Goal: Use online tool/utility: Utilize a website feature to perform a specific function

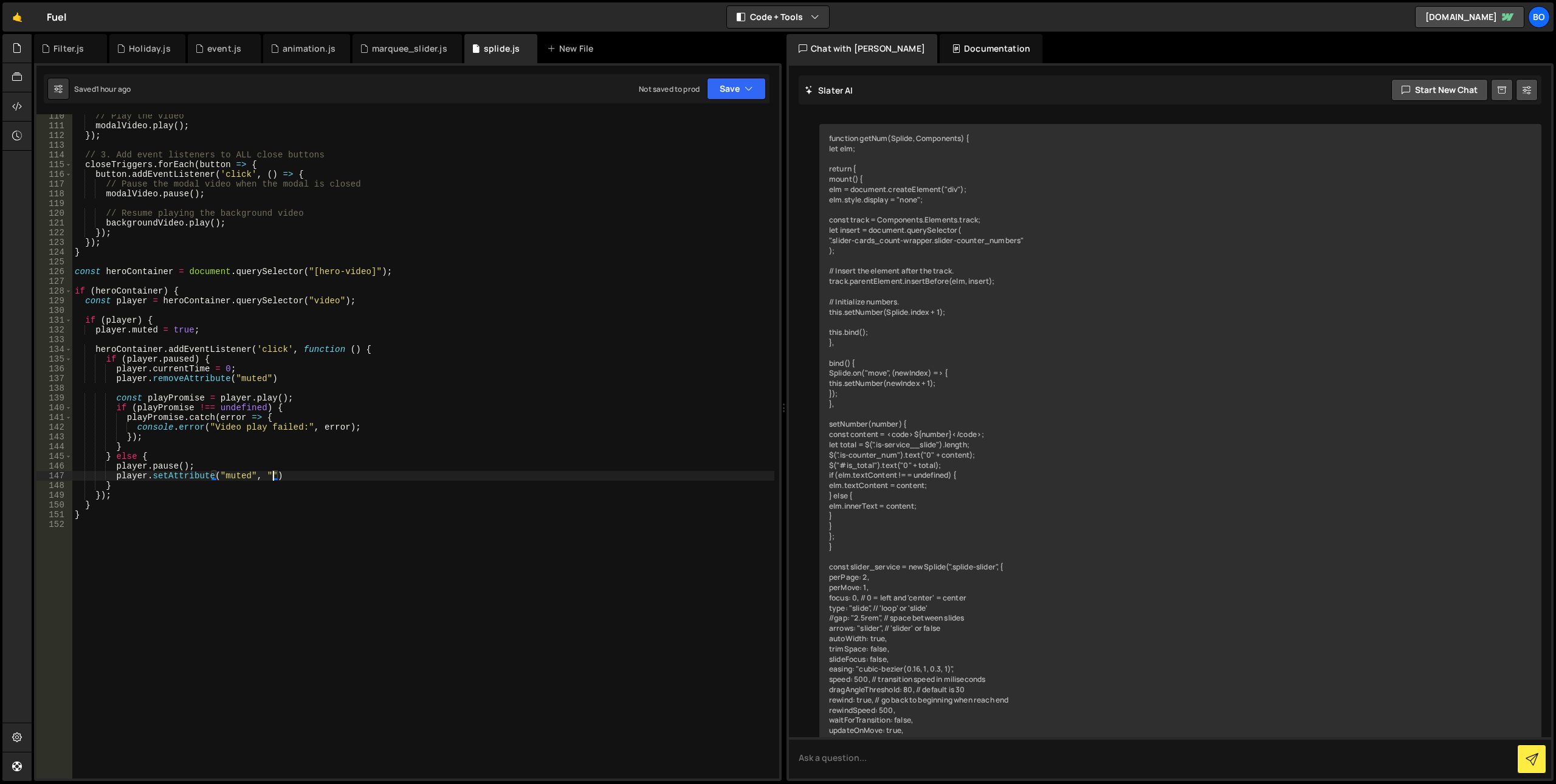
scroll to position [1063, 0]
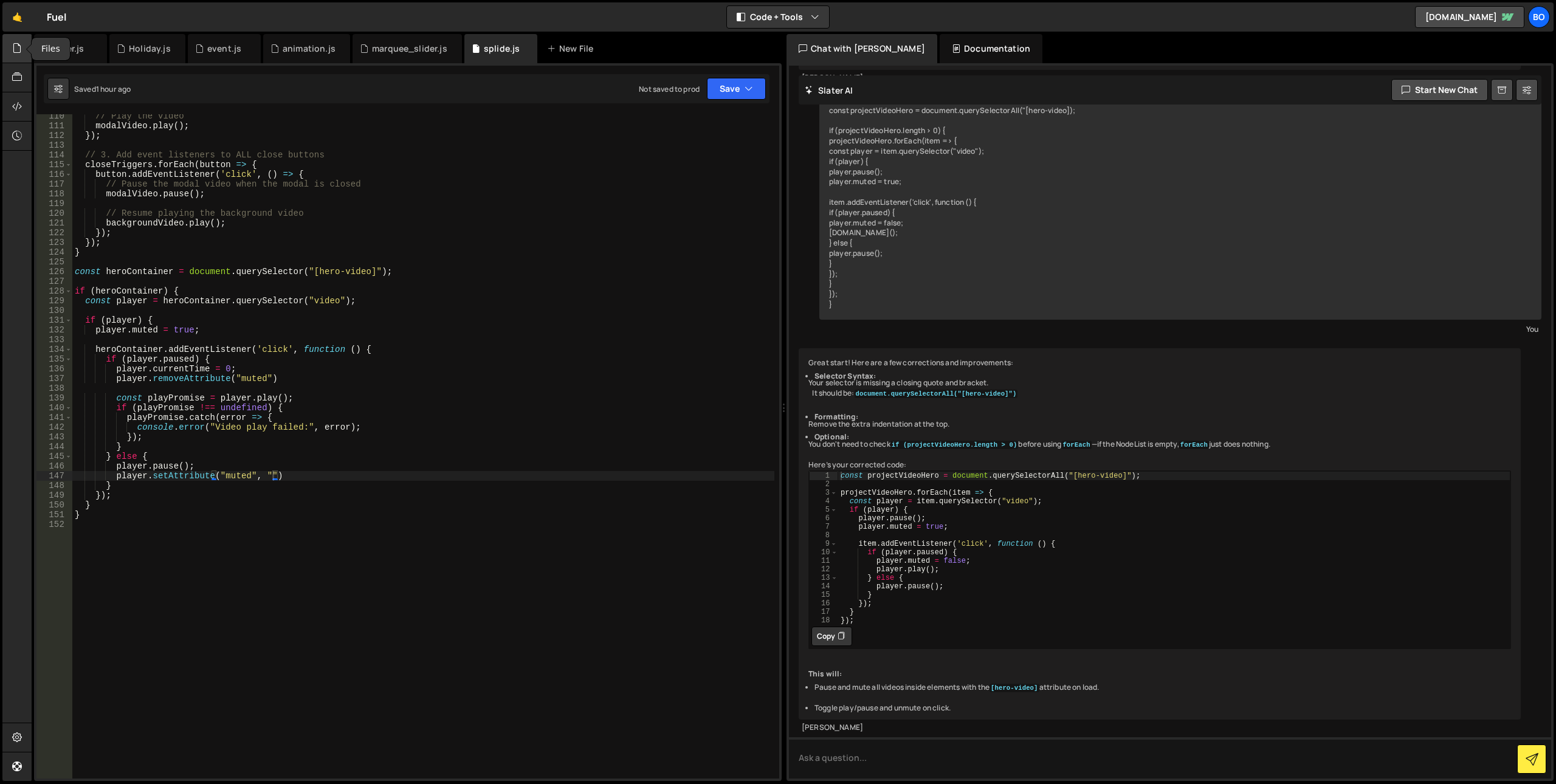
click at [8, 58] on div at bounding box center [17, 49] width 30 height 29
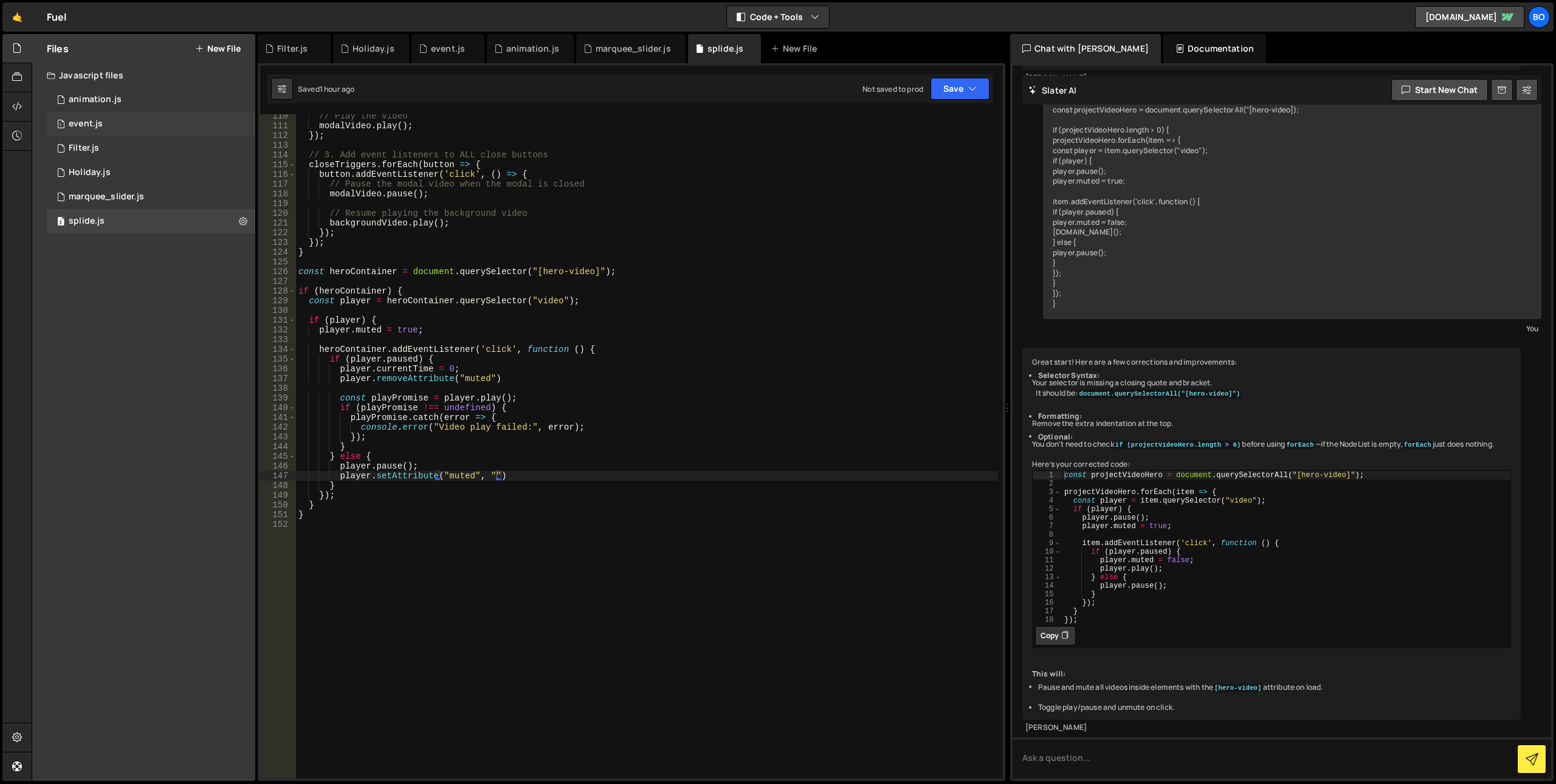
click at [136, 133] on div "1 event.js 0" at bounding box center [151, 124] width 208 height 24
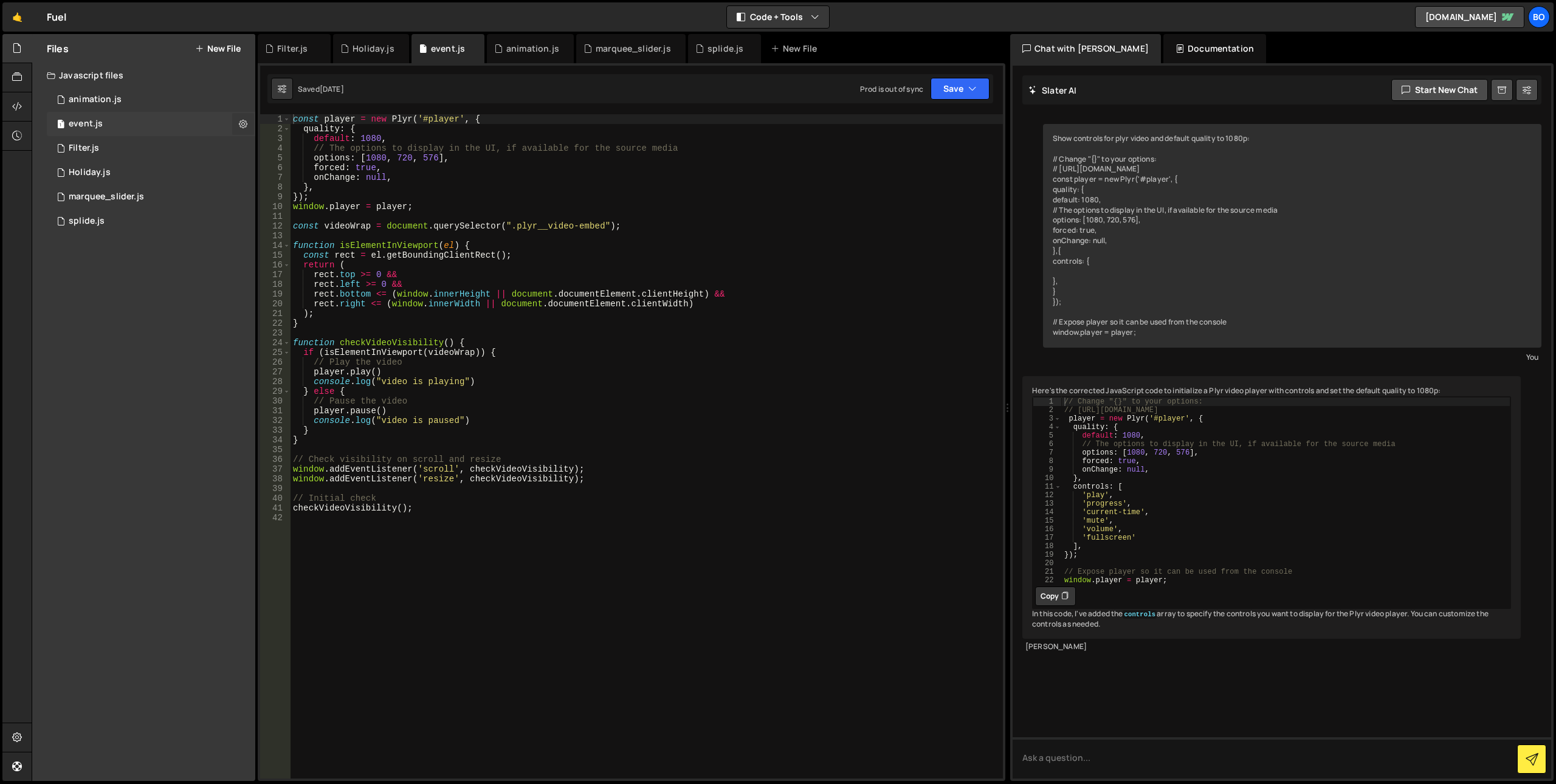
click at [243, 123] on icon at bounding box center [243, 123] width 9 height 11
type input "event"
radio input "true"
click at [317, 152] on button "Edit File Settings" at bounding box center [317, 150] width 119 height 24
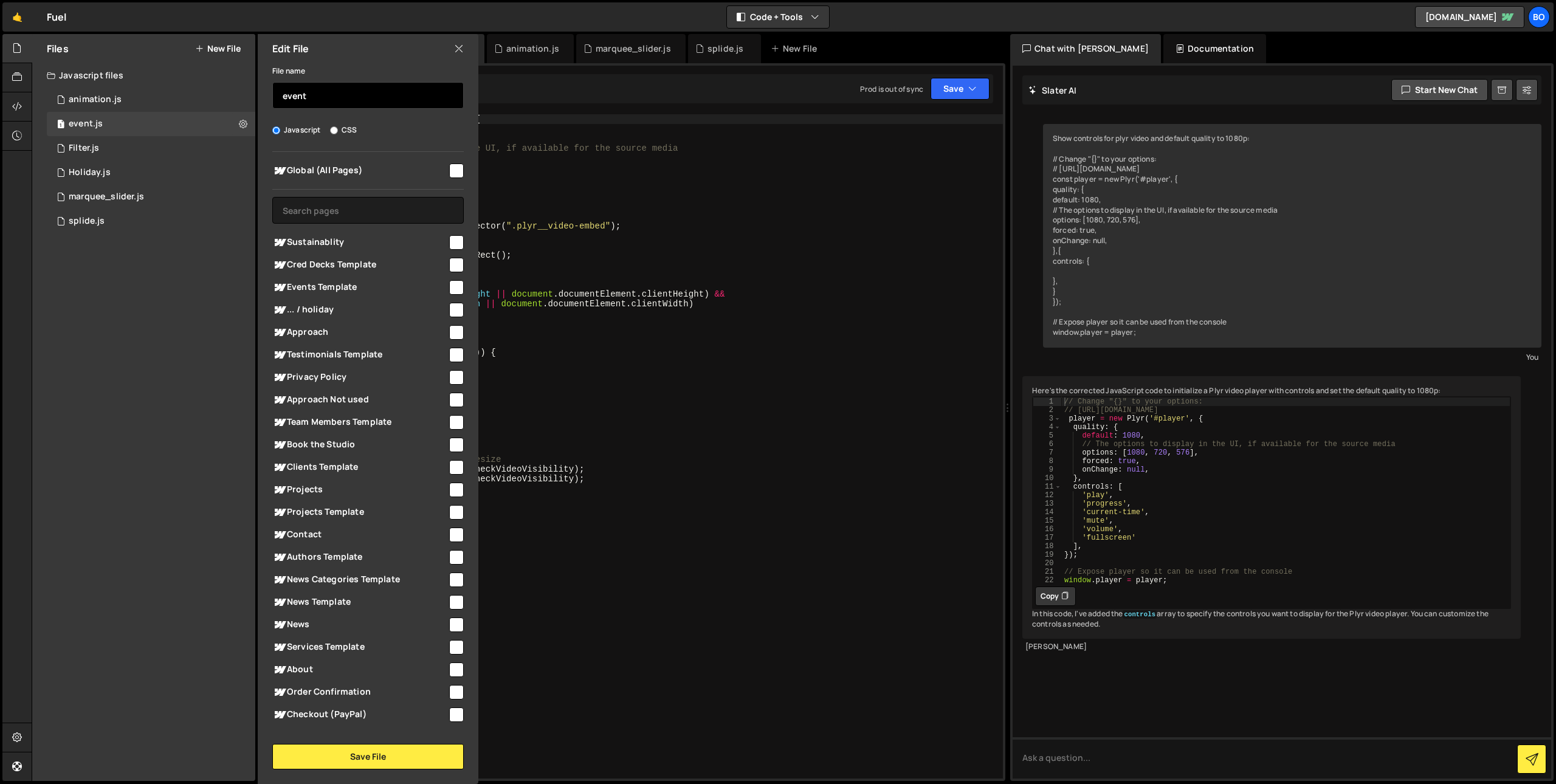
click at [328, 86] on input "event" at bounding box center [367, 95] width 191 height 27
type input "event"
click at [371, 206] on input "text" at bounding box center [367, 210] width 191 height 27
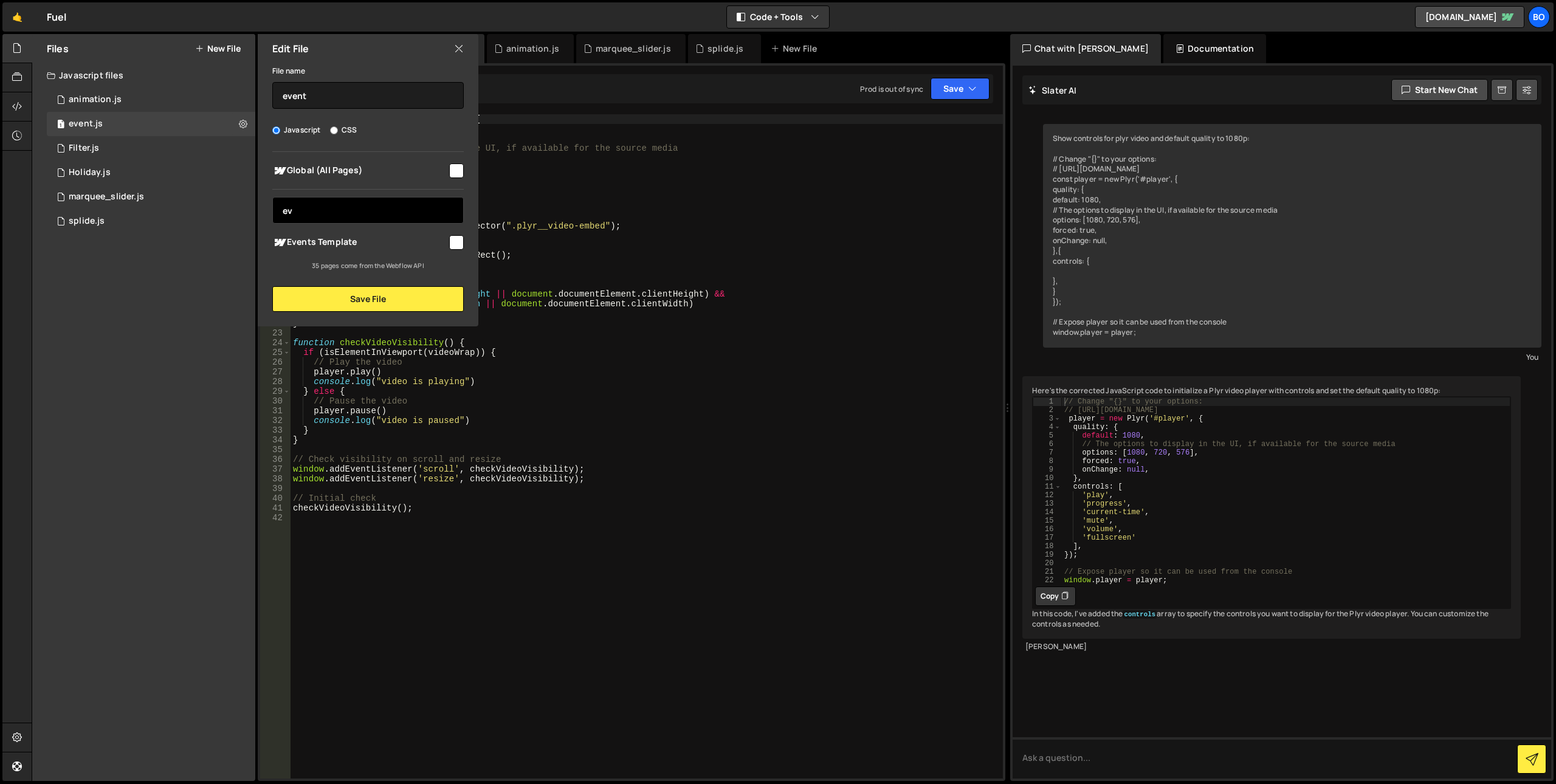
type input "ev"
click at [458, 247] on input "checkbox" at bounding box center [456, 242] width 15 height 15
checkbox input "true"
click at [422, 304] on button "Save File" at bounding box center [367, 299] width 191 height 26
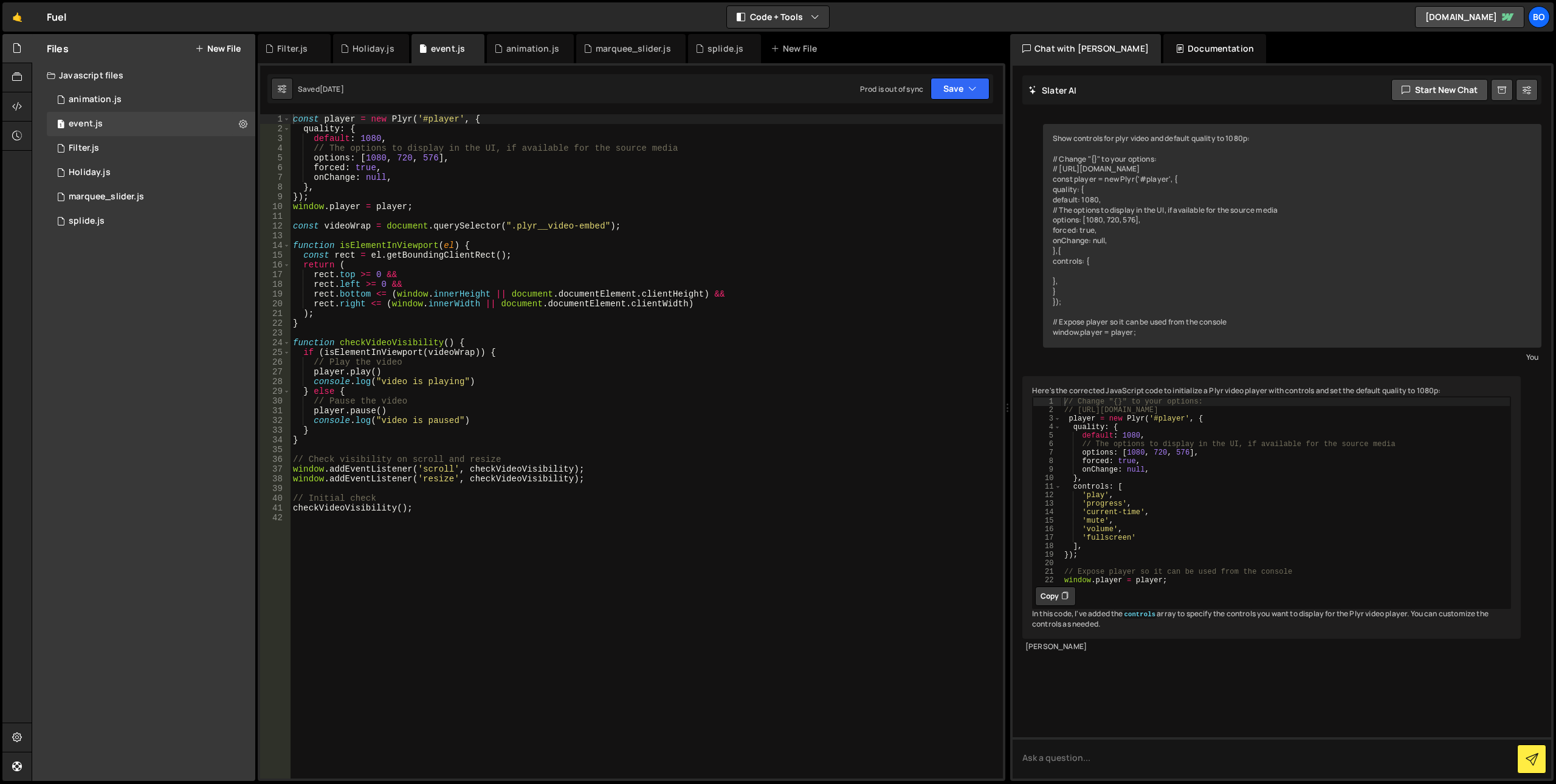
click at [590, 427] on div "const player = new Plyr ( '#player' , { quality : { default : 1080 , // The opt…" at bounding box center [647, 456] width 713 height 683
click at [944, 90] on button "Save" at bounding box center [960, 88] width 59 height 22
click at [944, 113] on div "Save to Staging S" at bounding box center [918, 119] width 127 height 12
click at [437, 123] on div "const player = new Plyr ( '#player' , { quality : { default : 1080 , // The opt…" at bounding box center [647, 456] width 713 height 683
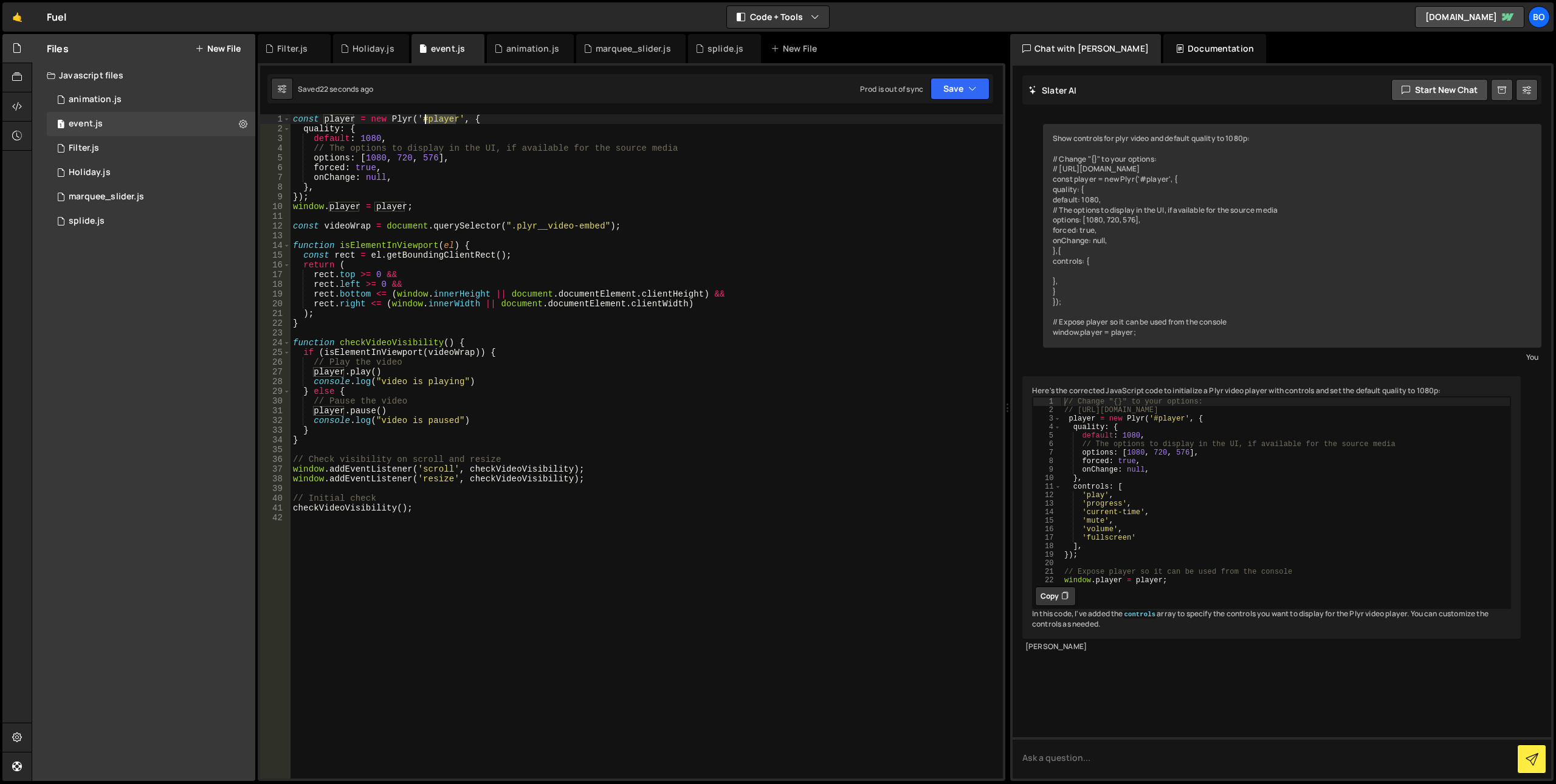
paste textarea "_main"
drag, startPoint x: 512, startPoint y: 227, endPoint x: 598, endPoint y: 225, distance: 86.0
click at [598, 225] on div "const player = new Plyr ( '#player' , { quality : { default : 1080 , // The opt…" at bounding box center [647, 456] width 713 height 683
type textarea "const videoWrap = document.querySelector(".plyr__video-embed");"
click at [470, 526] on div "const player = new Plyr ( '#player' , { quality : { default : 1080 , // The opt…" at bounding box center [647, 456] width 713 height 683
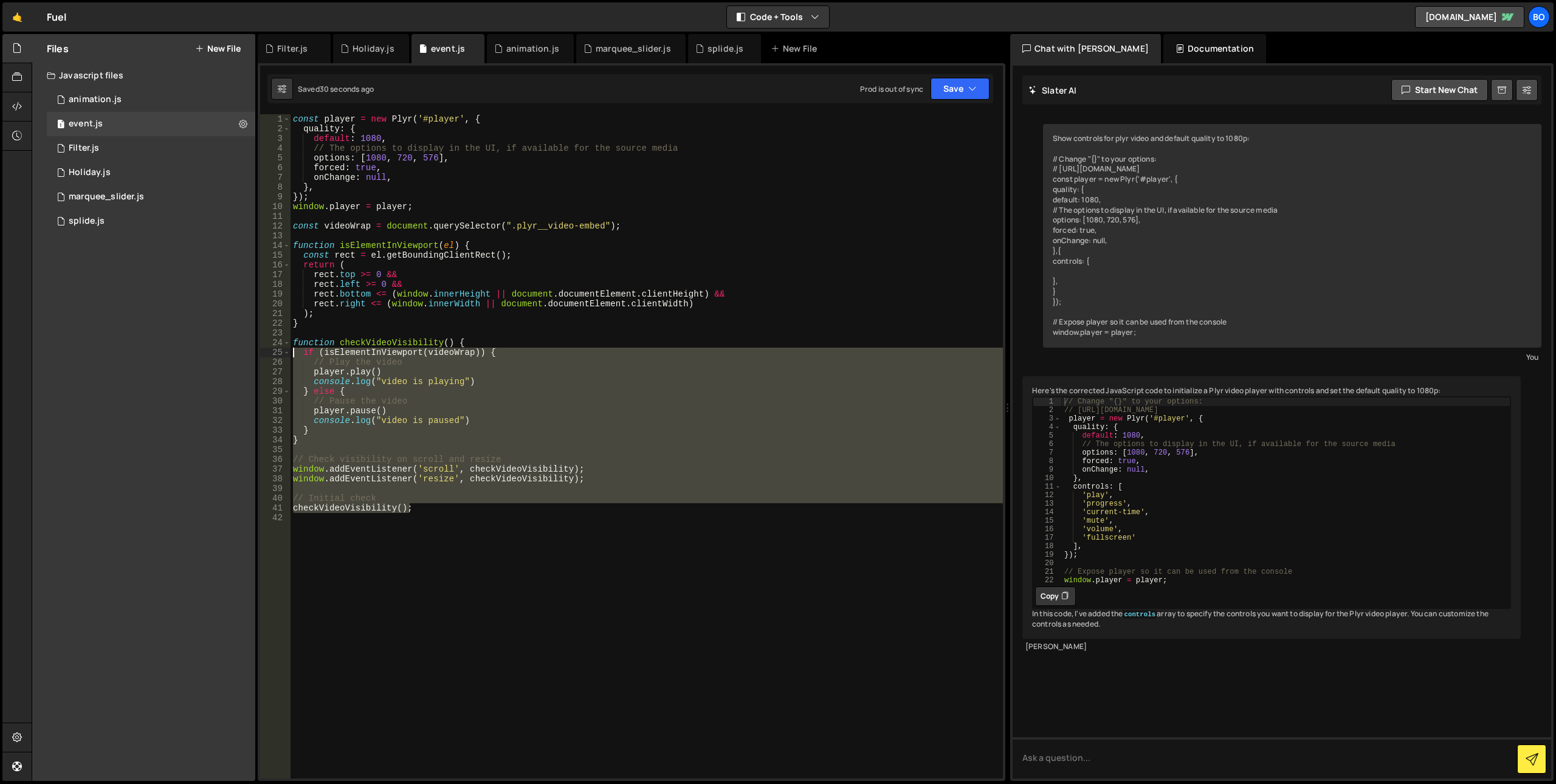
drag, startPoint x: 415, startPoint y: 508, endPoint x: 263, endPoint y: 346, distance: 222.1
click at [263, 346] on div "1 2 3 4 5 6 7 8 9 10 11 12 13 14 15 16 17 18 19 20 21 22 23 24 25 26 27 28 29 3…" at bounding box center [631, 447] width 743 height 664
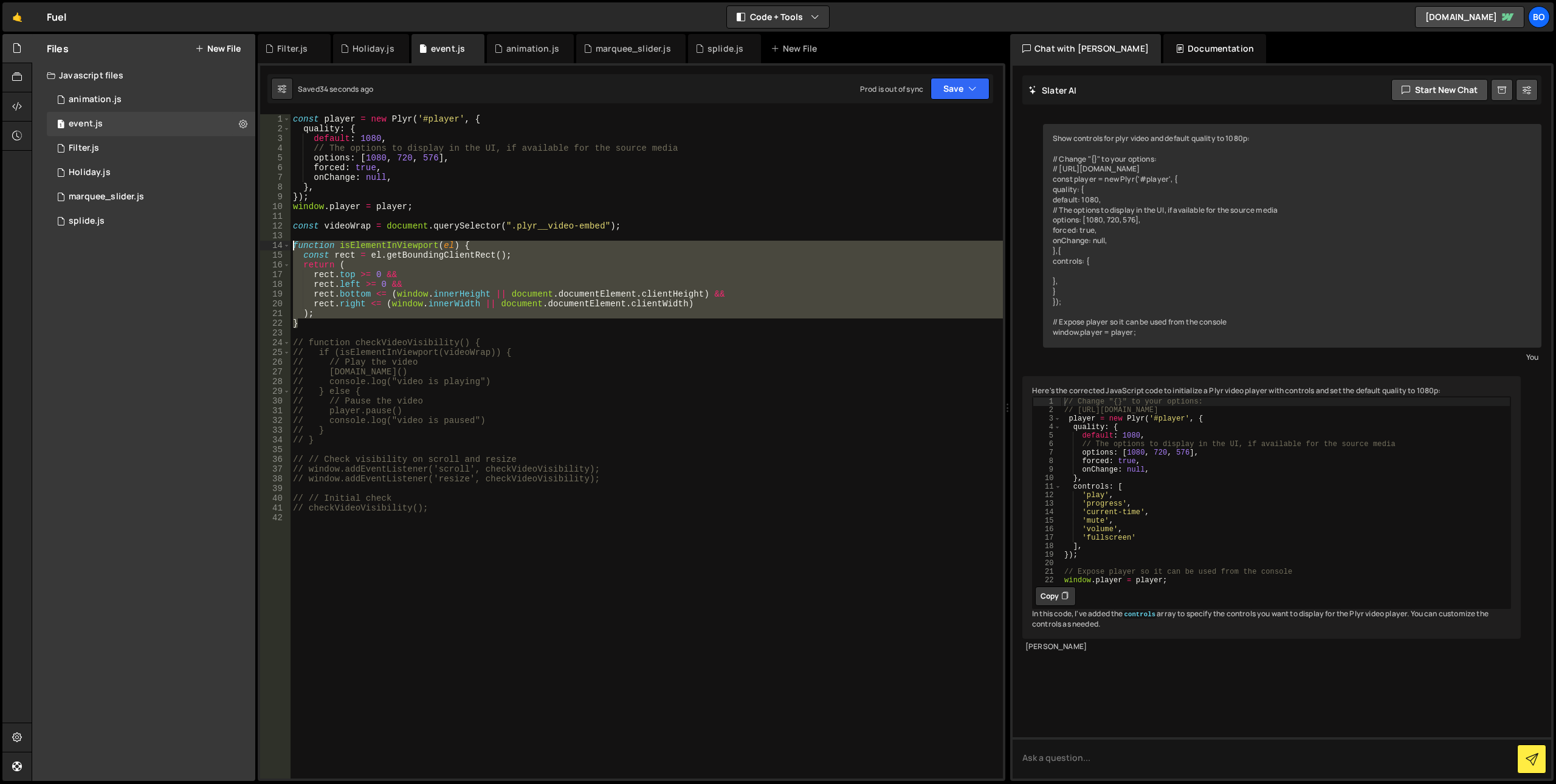
drag, startPoint x: 301, startPoint y: 322, endPoint x: 257, endPoint y: 247, distance: 87.0
click at [257, 247] on div "player.setAttribute("muted", "") 110 111 112 113 114 115 116 117 118 119 120 12…" at bounding box center [631, 422] width 747 height 718
type textarea "function isElementInViewport(el) { const rect = el.getBoundingClientRect();"
click at [611, 552] on div "const player = new Plyr ( '#player' , { quality : { default : 1080 , // The opt…" at bounding box center [647, 456] width 713 height 683
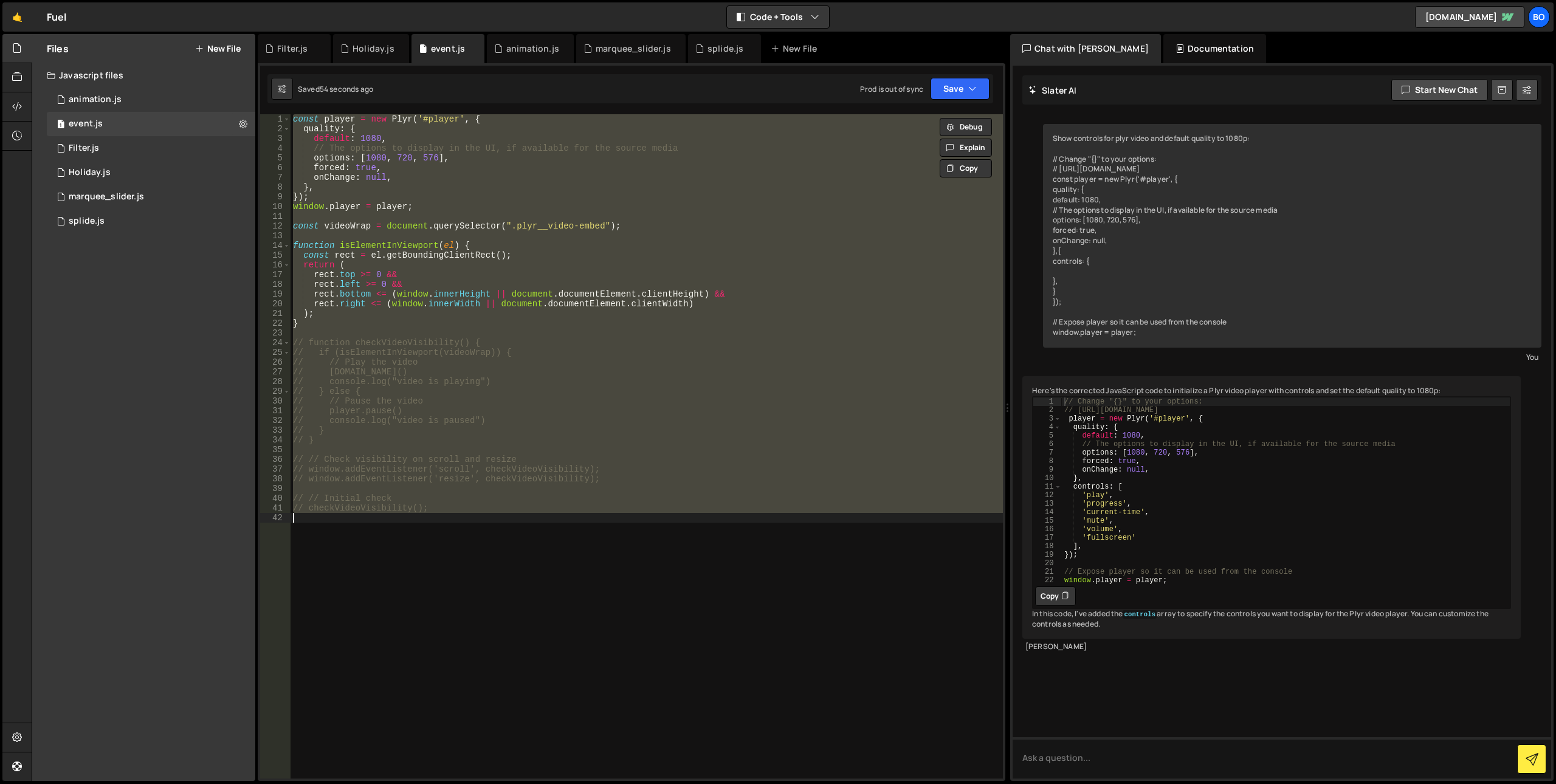
paste textarea "});"
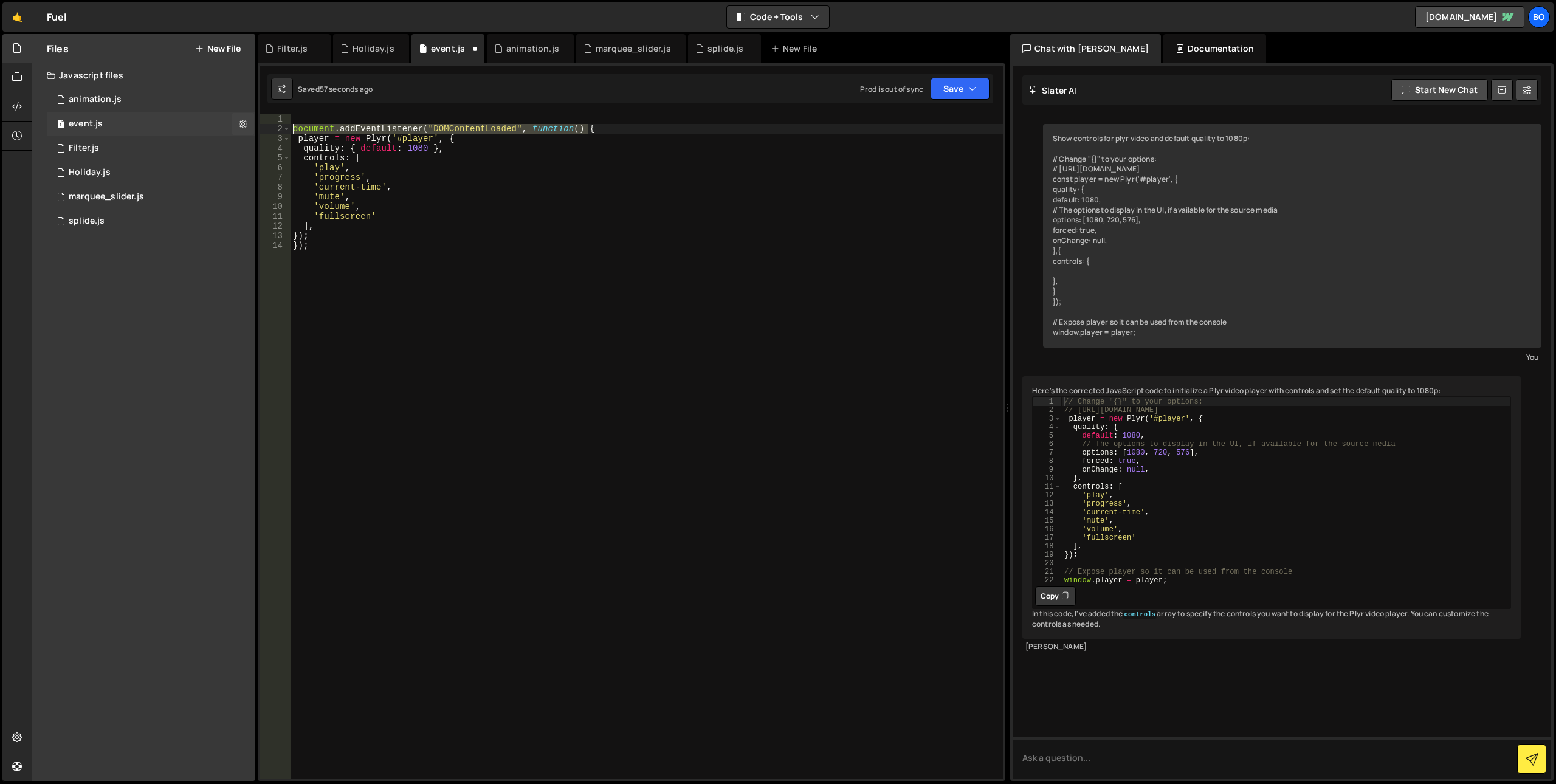
drag, startPoint x: 600, startPoint y: 132, endPoint x: 204, endPoint y: 129, distance: 396.0
click at [204, 129] on div "Files New File Javascript files 0 animation.js 0 1 event.js 0 1 Filter.js 0 1 1…" at bounding box center [793, 408] width 1524 height 747
type textarea "document.addEventListener("DOMContentLoaded", function() {"
drag, startPoint x: 314, startPoint y: 245, endPoint x: 280, endPoint y: 244, distance: 34.0
click at [280, 244] on div "1 2 3 4 5 6 7 8 9 10 11 12 13 14 player = new Plyr ( '#player' , { quality : { …" at bounding box center [631, 447] width 743 height 664
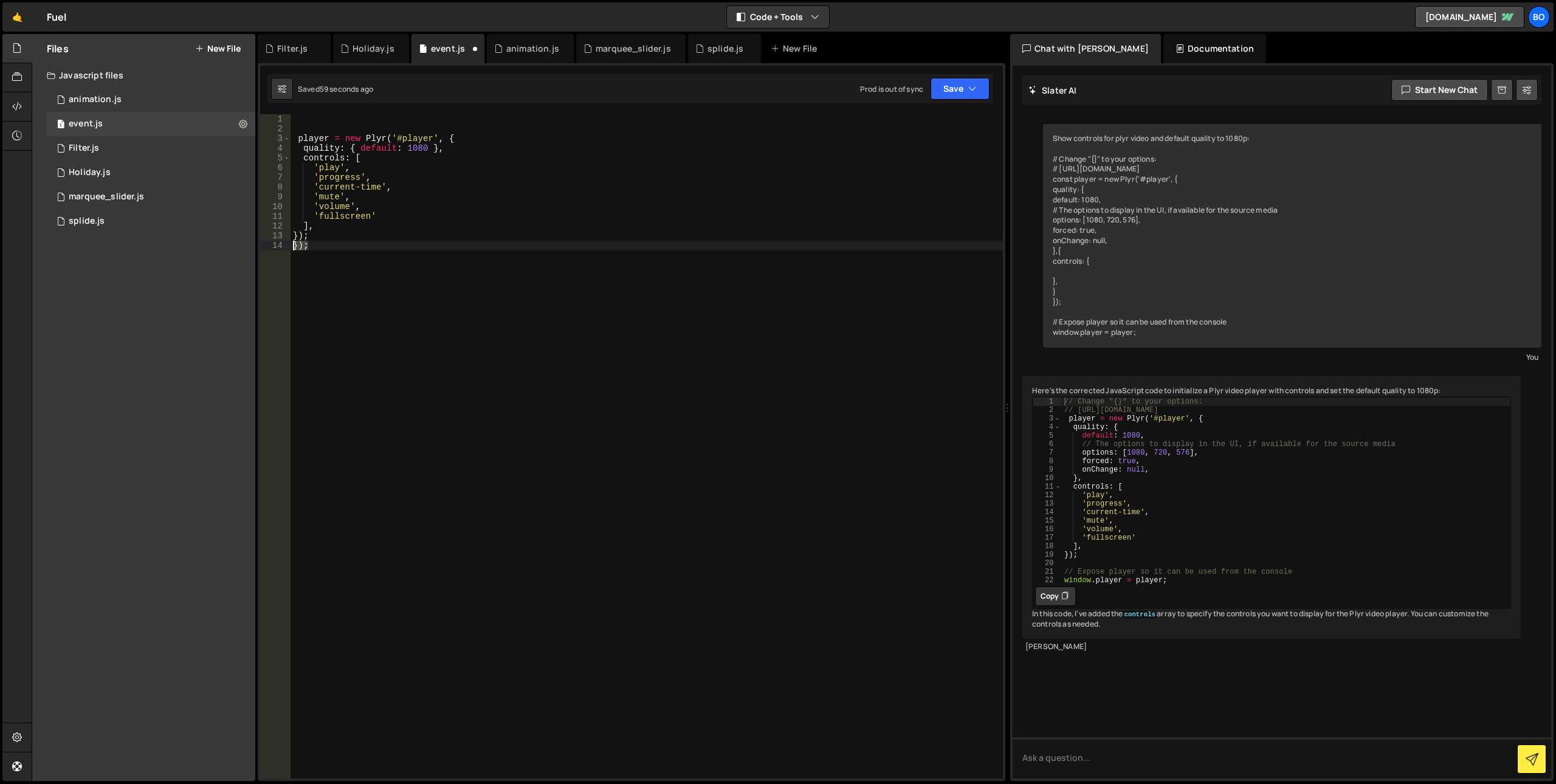
type textarea "});"
click at [310, 122] on div "player = new Plyr ( '#player' , { quality : { default : 1080 } , controls : [ '…" at bounding box center [647, 456] width 713 height 683
type textarea "player = new Plyr('#player', {"
paste textarea "import plyr from '[URL][DOMAIN_NAME]'"
type textarea "import plyr from '[URL][DOMAIN_NAME]'"
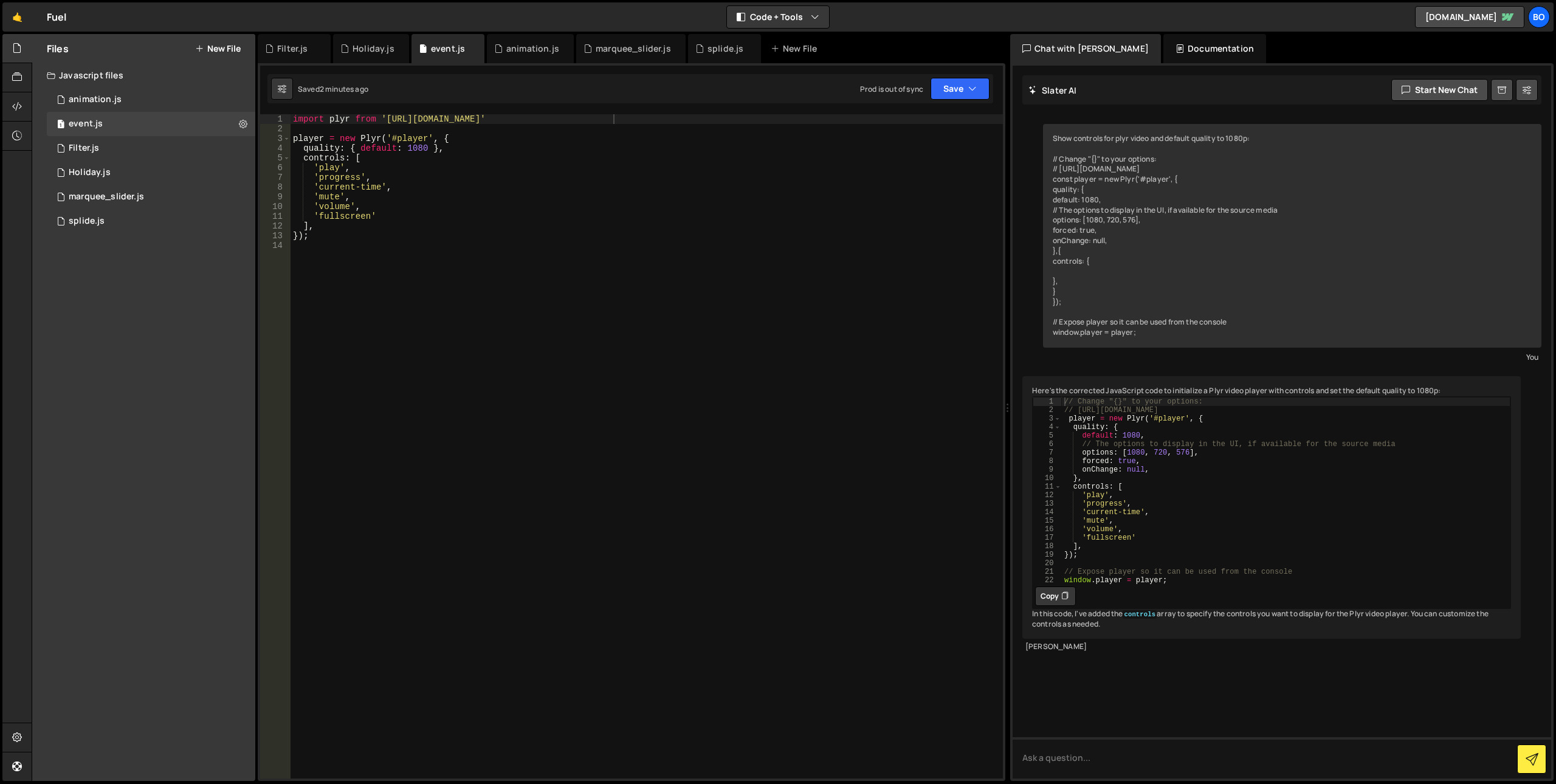
click at [594, 291] on div "import plyr from '[URL][DOMAIN_NAME]' player = new Plyr ( '#player' , { quality…" at bounding box center [647, 456] width 713 height 683
type textarea "});"
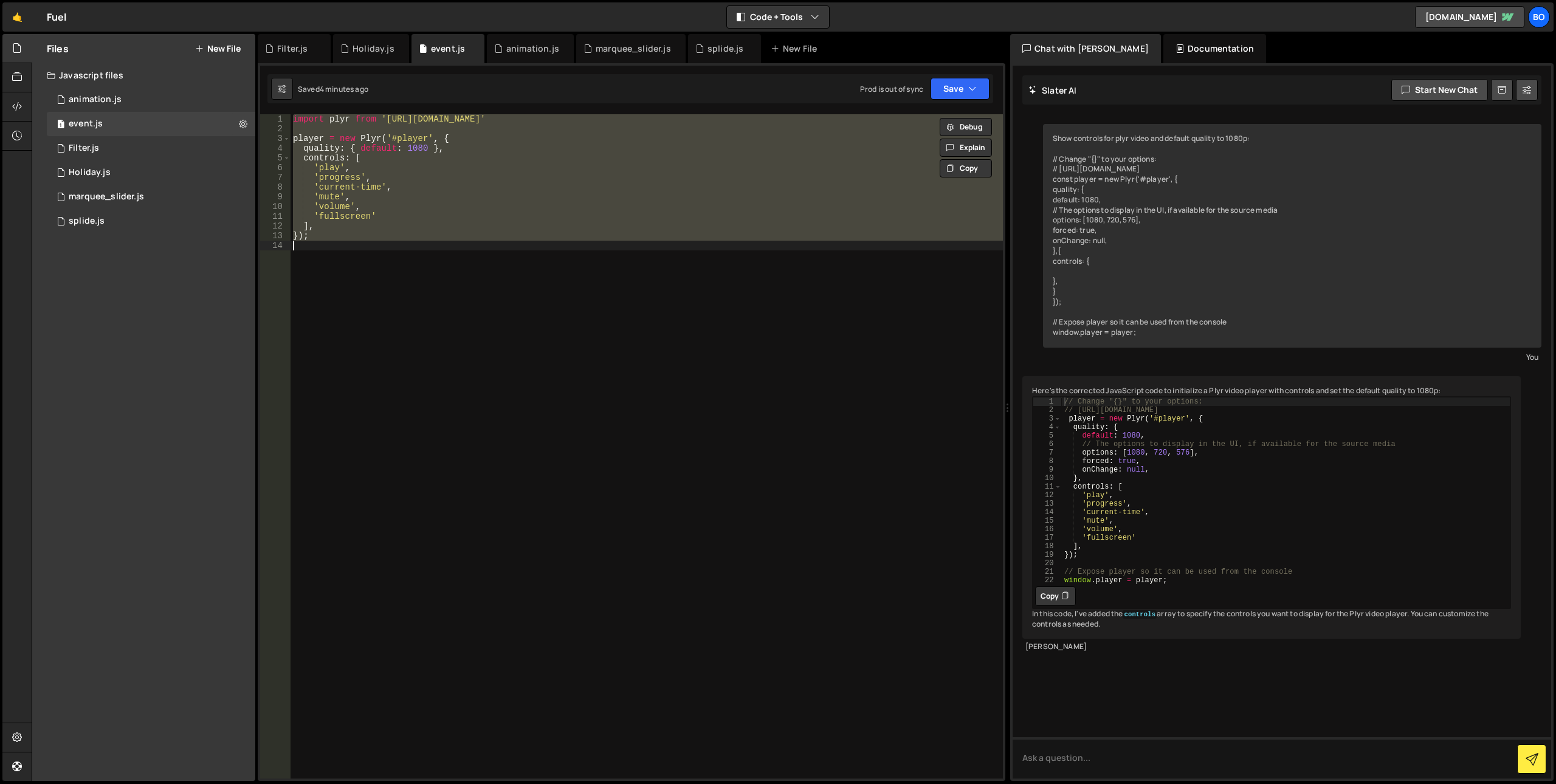
click at [555, 315] on div "import plyr from '[URL][DOMAIN_NAME]' player = new Plyr ( '#player' , { quality…" at bounding box center [647, 447] width 713 height 664
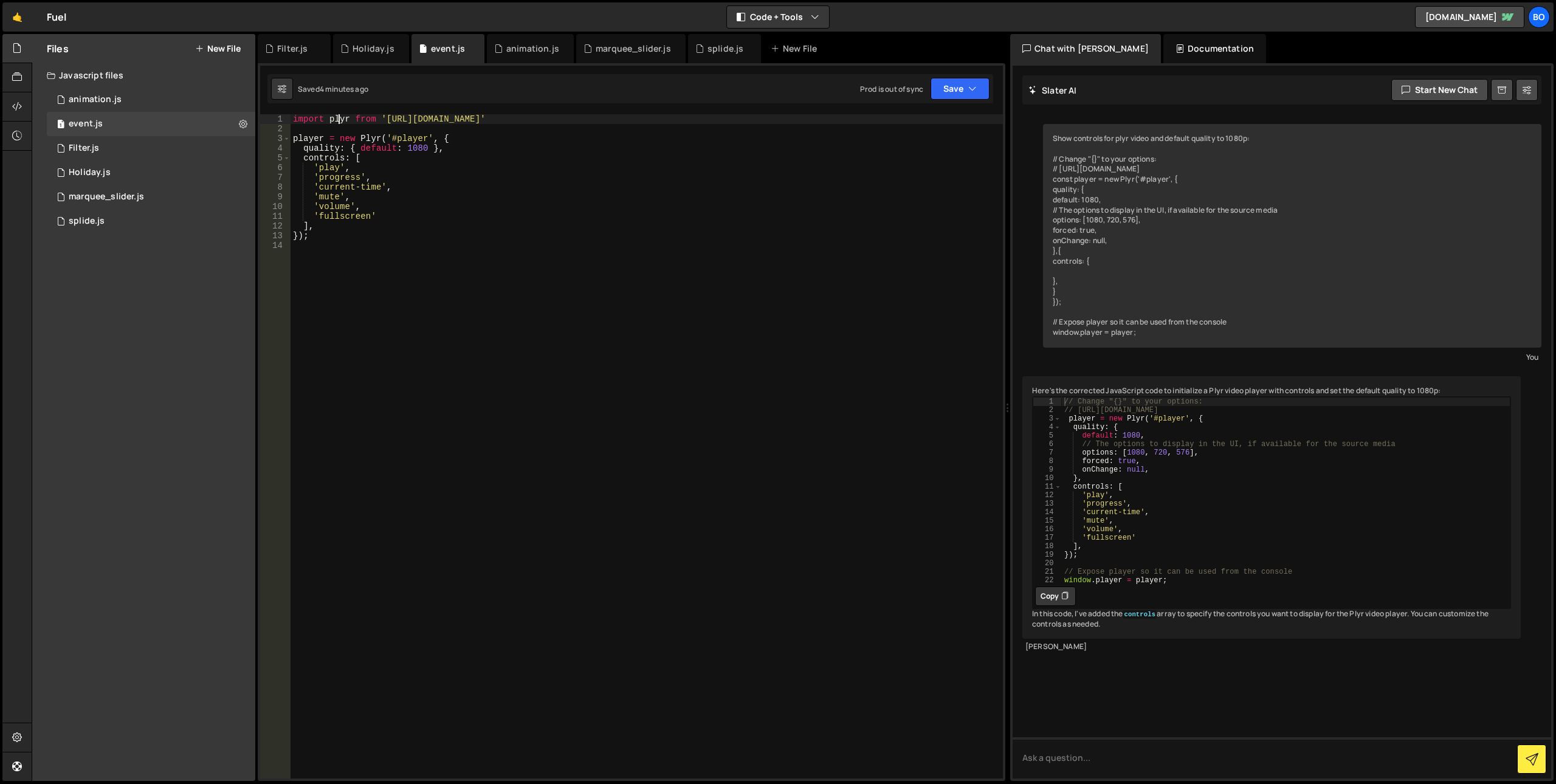
click at [340, 119] on div "import plyr from '[URL][DOMAIN_NAME]' player = new Plyr ( '#player' , { quality…" at bounding box center [647, 456] width 713 height 683
click at [369, 139] on div "import plyr from '[URL][DOMAIN_NAME]' player = new Plyr ( '#player' , { quality…" at bounding box center [647, 456] width 713 height 683
paste textarea "p"
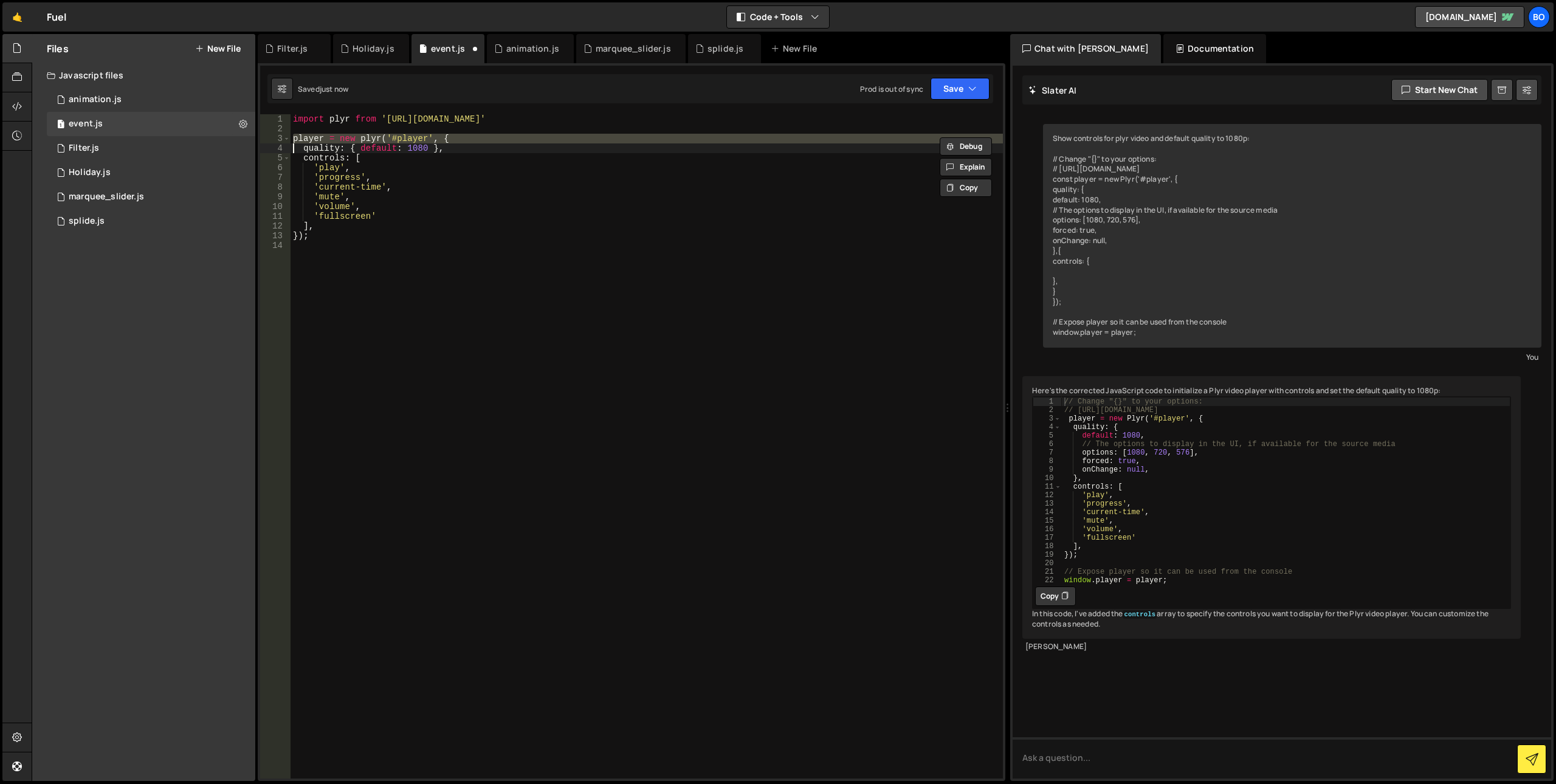
click at [395, 194] on div "import plyr from '[URL][DOMAIN_NAME]' player = new plyr ( '#player' , { quality…" at bounding box center [647, 456] width 713 height 683
type textarea "'mute',"
click at [528, 524] on div "import plyr from '[URL][DOMAIN_NAME]' player = new plyr ( '#player' , { quality…" at bounding box center [647, 456] width 713 height 683
paste textarea "submit"
type textarea "submit"
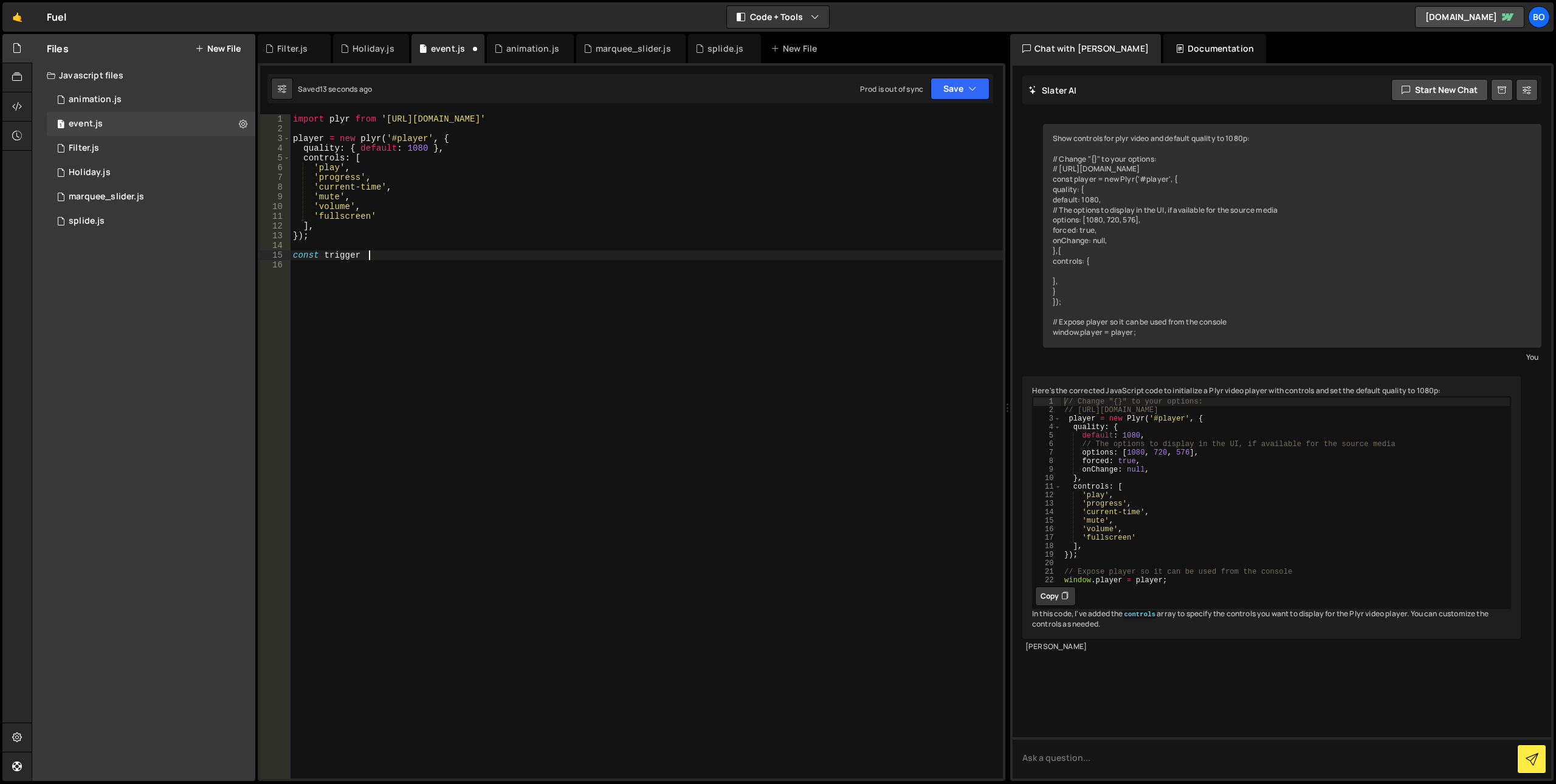
scroll to position [0, 5]
paste textarea "submit"
click at [392, 256] on div "import plyr from '[URL][DOMAIN_NAME]' player = new plyr ( '#player' , { quality…" at bounding box center [647, 456] width 713 height 683
drag, startPoint x: 392, startPoint y: 256, endPoint x: 604, endPoint y: 324, distance: 222.6
click at [403, 262] on div "import plyr from '[URL][DOMAIN_NAME]' player = new plyr ( '#player' , { quality…" at bounding box center [647, 456] width 713 height 683
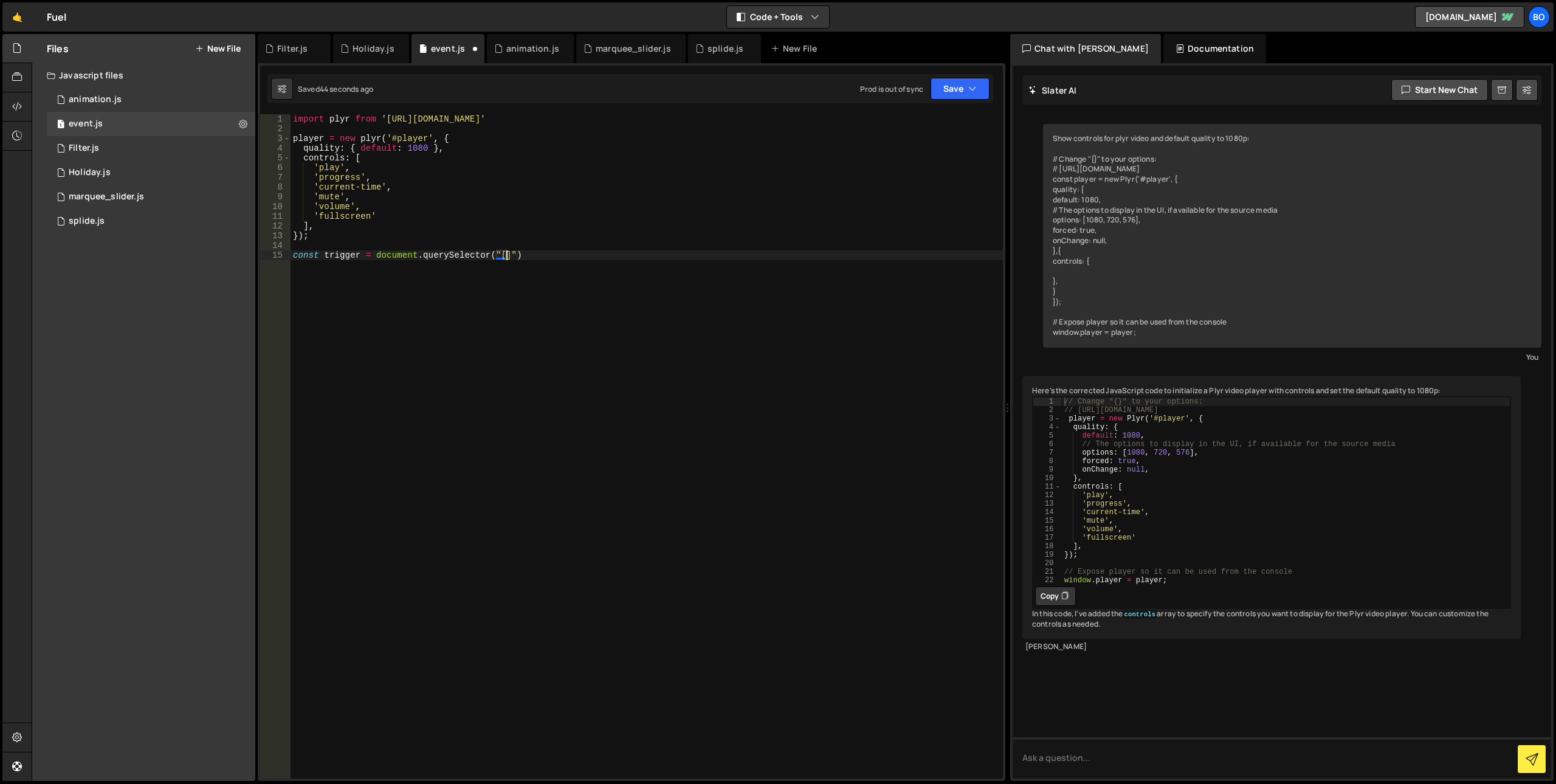
scroll to position [0, 15]
paste textarea "contact_submit"
click at [341, 257] on div "import plyr from '[URL][DOMAIN_NAME]' player = new plyr ( '#player' , { quality…" at bounding box center [647, 456] width 713 height 683
type textarea "const formSubmit = document.querySelector("#contact_submit")"
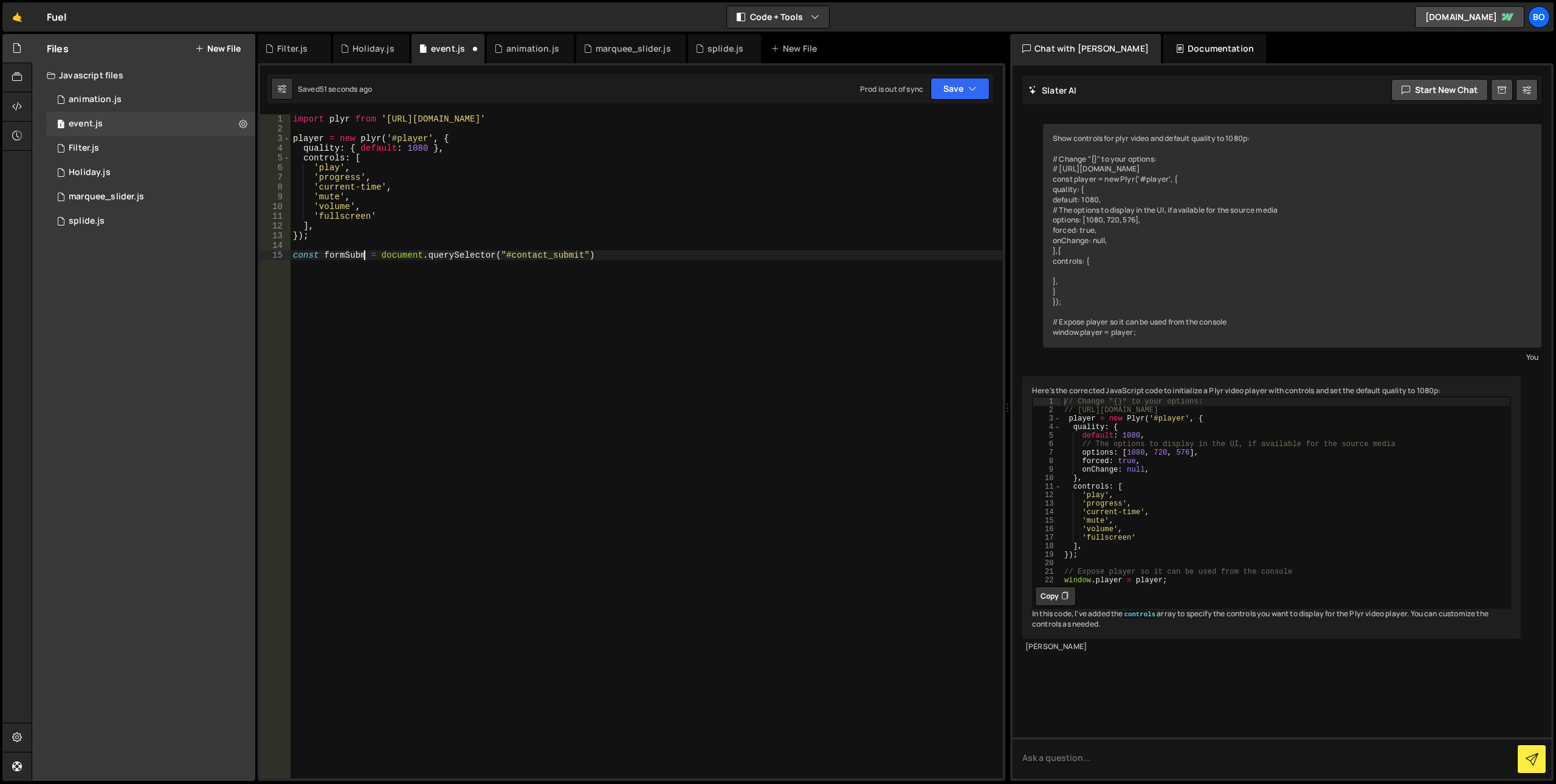
scroll to position [0, 5]
click at [637, 256] on div "import plyr from '[URL][DOMAIN_NAME]' player = new plyr ( '#player' , { quality…" at bounding box center [647, 456] width 713 height 683
paste textarea "formTrigger"
drag, startPoint x: 609, startPoint y: 284, endPoint x: 387, endPoint y: 288, distance: 222.0
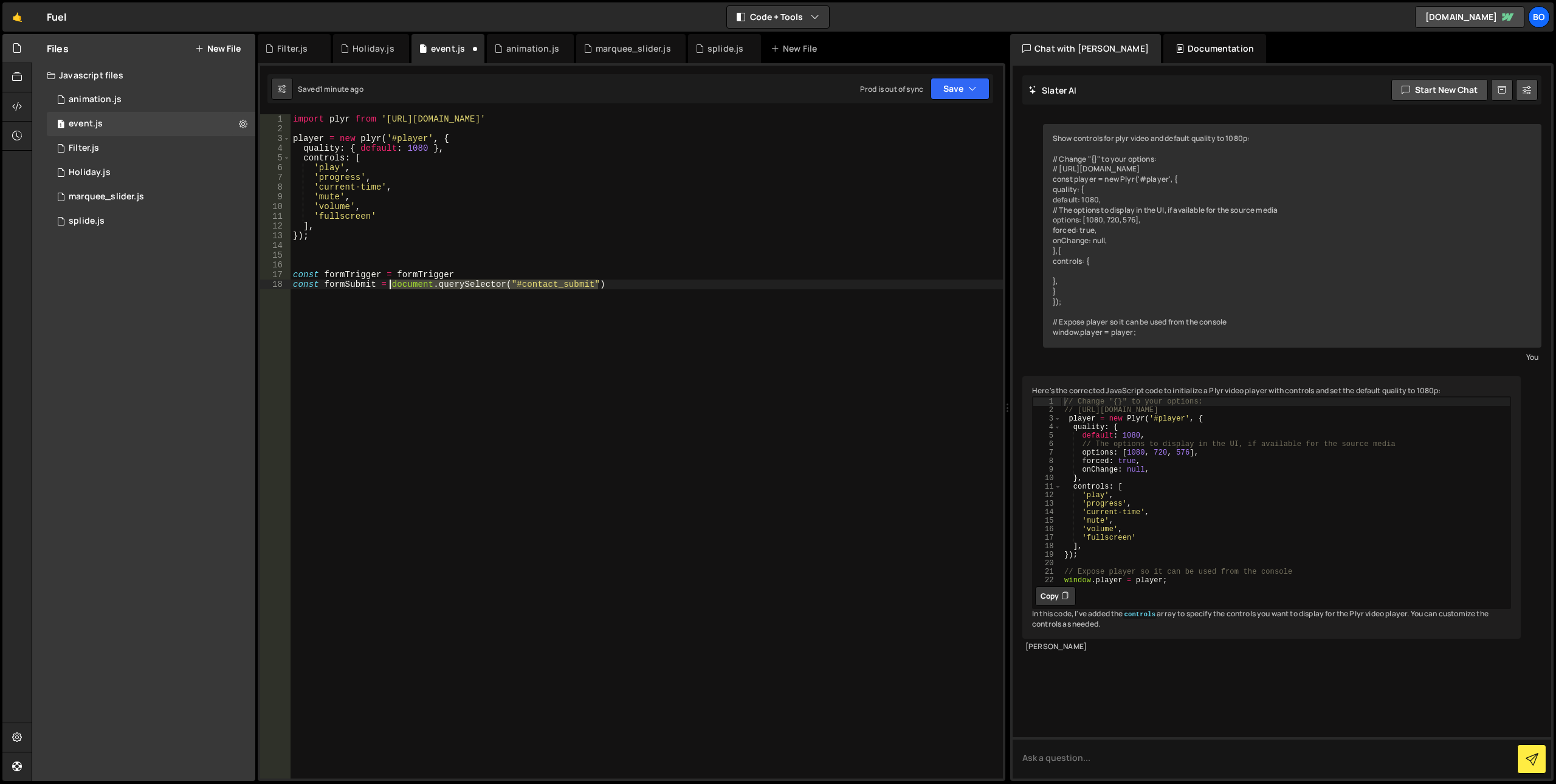
click at [387, 288] on div "import plyr from '[URL][DOMAIN_NAME]' player = new plyr ( '#player' , { quality…" at bounding box center [647, 456] width 713 height 683
click at [396, 269] on div "import plyr from '[URL][DOMAIN_NAME]' player = new plyr ( '#player' , { quality…" at bounding box center [647, 456] width 713 height 683
paste textarea "document.querySelector("#contact_submit")"
type textarea "const formTrigger = document.querySelector("#contact_submit")formTrigger"
click at [609, 269] on div "import plyr from '[URL][DOMAIN_NAME]' player = new plyr ( '#player' , { quality…" at bounding box center [647, 456] width 713 height 683
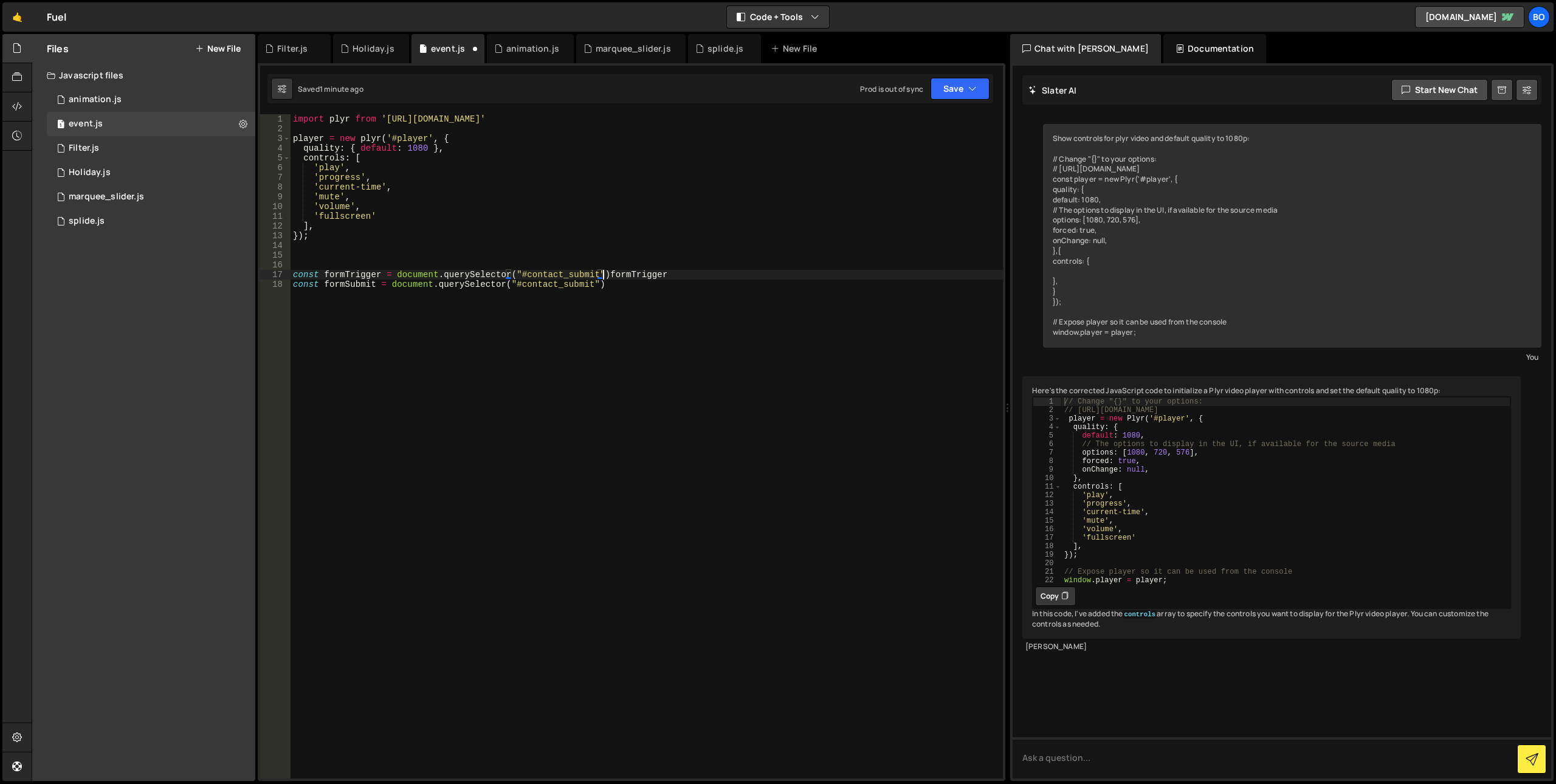
scroll to position [0, 0]
click at [609, 269] on div "import plyr from '[URL][DOMAIN_NAME]' player = new plyr ( '#player' , { quality…" at bounding box center [647, 456] width 713 height 683
click at [621, 278] on div "import plyr from '[URL][DOMAIN_NAME]' player = new plyr ( '#player' , { quality…" at bounding box center [647, 456] width 713 height 683
click at [587, 276] on div "import plyr from '[URL][DOMAIN_NAME]' player = new plyr ( '#player' , { quality…" at bounding box center [647, 456] width 713 height 683
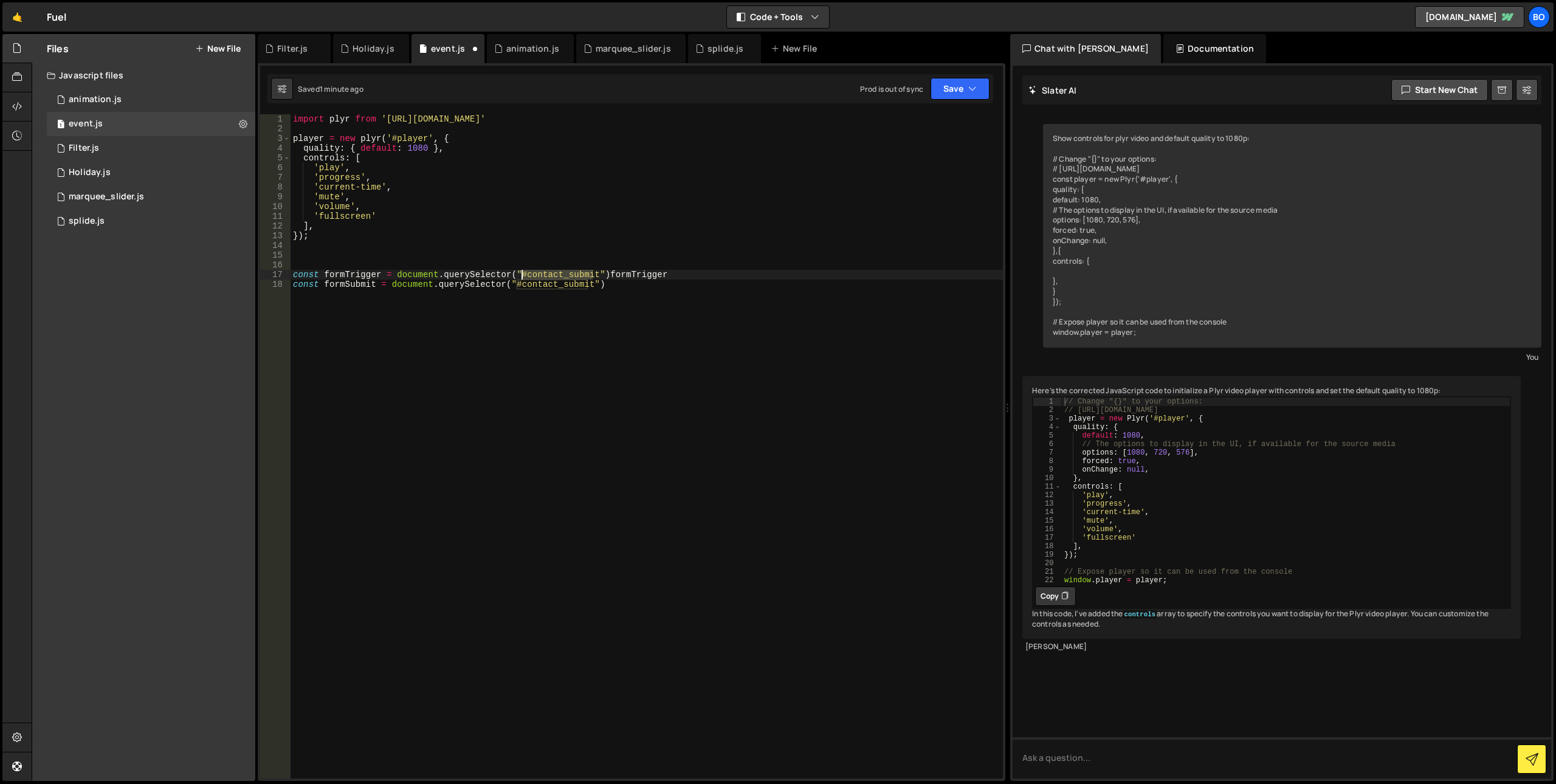
drag, startPoint x: 592, startPoint y: 276, endPoint x: 520, endPoint y: 278, distance: 72.0
click at [520, 278] on div "import plyr from '[URL][DOMAIN_NAME]' player = new plyr ( '#player' , { quality…" at bounding box center [647, 456] width 713 height 683
paste textarea "formTrigger"
click at [614, 275] on div "import plyr from '[URL][DOMAIN_NAME]' player = new plyr ( '#player' , { quality…" at bounding box center [647, 456] width 713 height 683
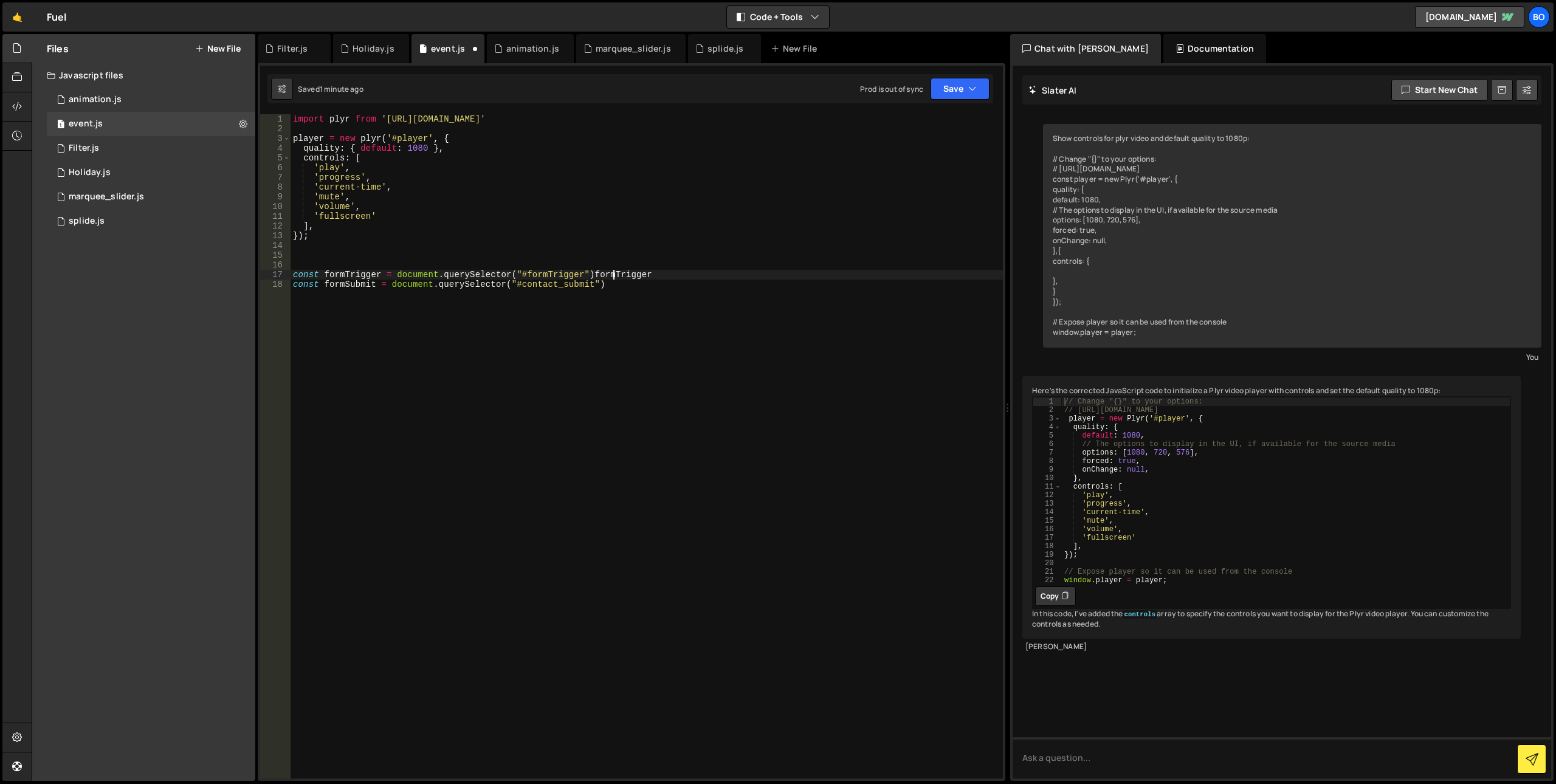
type textarea "const formTrigger = document.querySelector("#formTrigger")"
click at [606, 275] on div "import plyr from '[URL][DOMAIN_NAME]' player = new plyr ( '#player' , { quality…" at bounding box center [647, 456] width 713 height 683
type textarea "formTrigger.addEventListener("click", {})"
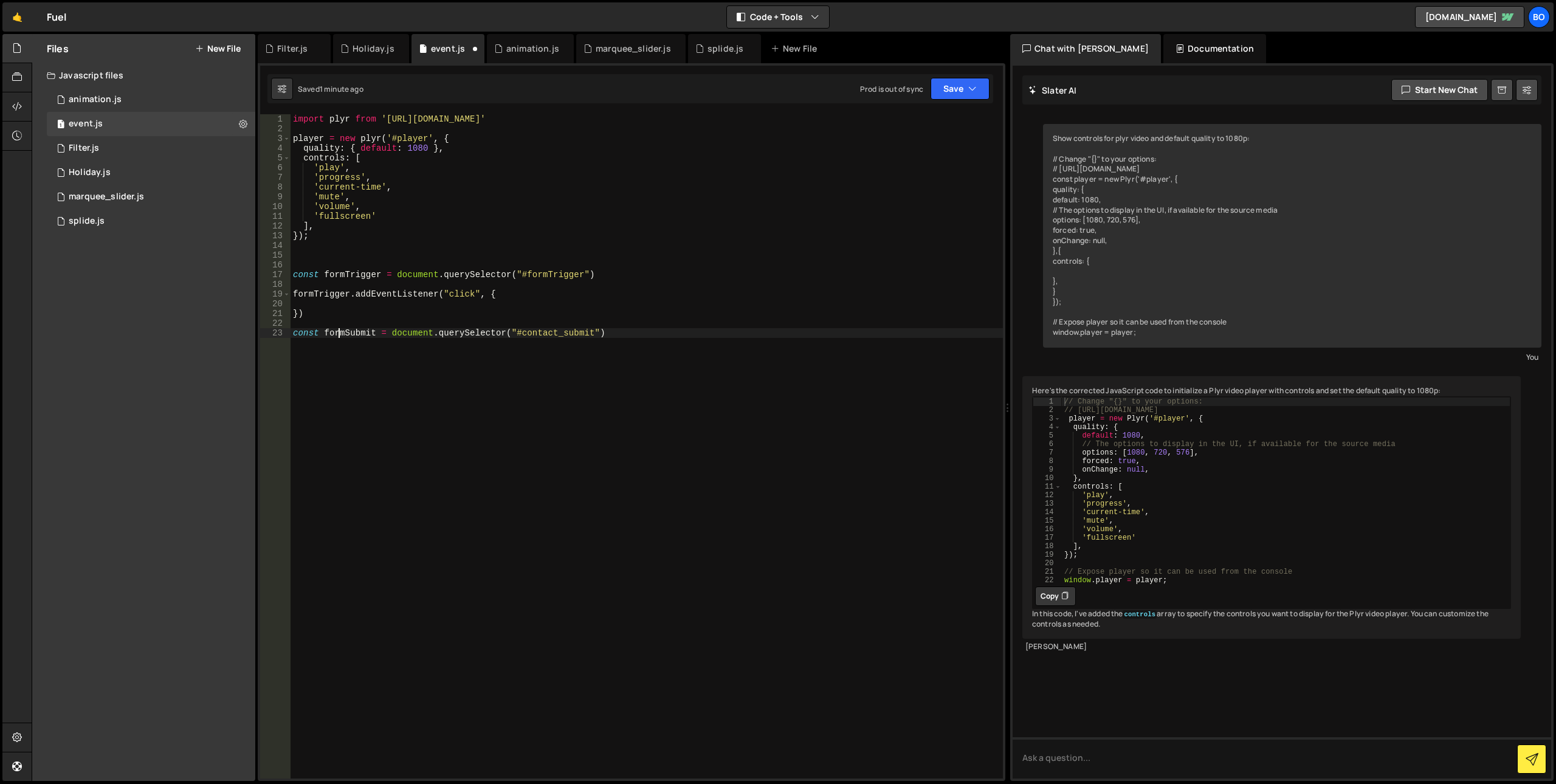
click at [337, 334] on div "import plyr from '[URL][DOMAIN_NAME]' player = new plyr ( '#player' , { quality…" at bounding box center [647, 456] width 713 height 683
type textarea "const formSubmit = document.querySelector("#contact_submit")"
click at [337, 334] on div "import plyr from '[URL][DOMAIN_NAME]' player = new plyr ( '#player' , { quality…" at bounding box center [647, 456] width 713 height 683
click at [331, 299] on div "import plyr from '[URL][DOMAIN_NAME]' player = new plyr ( '#player' , { quality…" at bounding box center [647, 456] width 713 height 683
paste textarea "formSubmit"
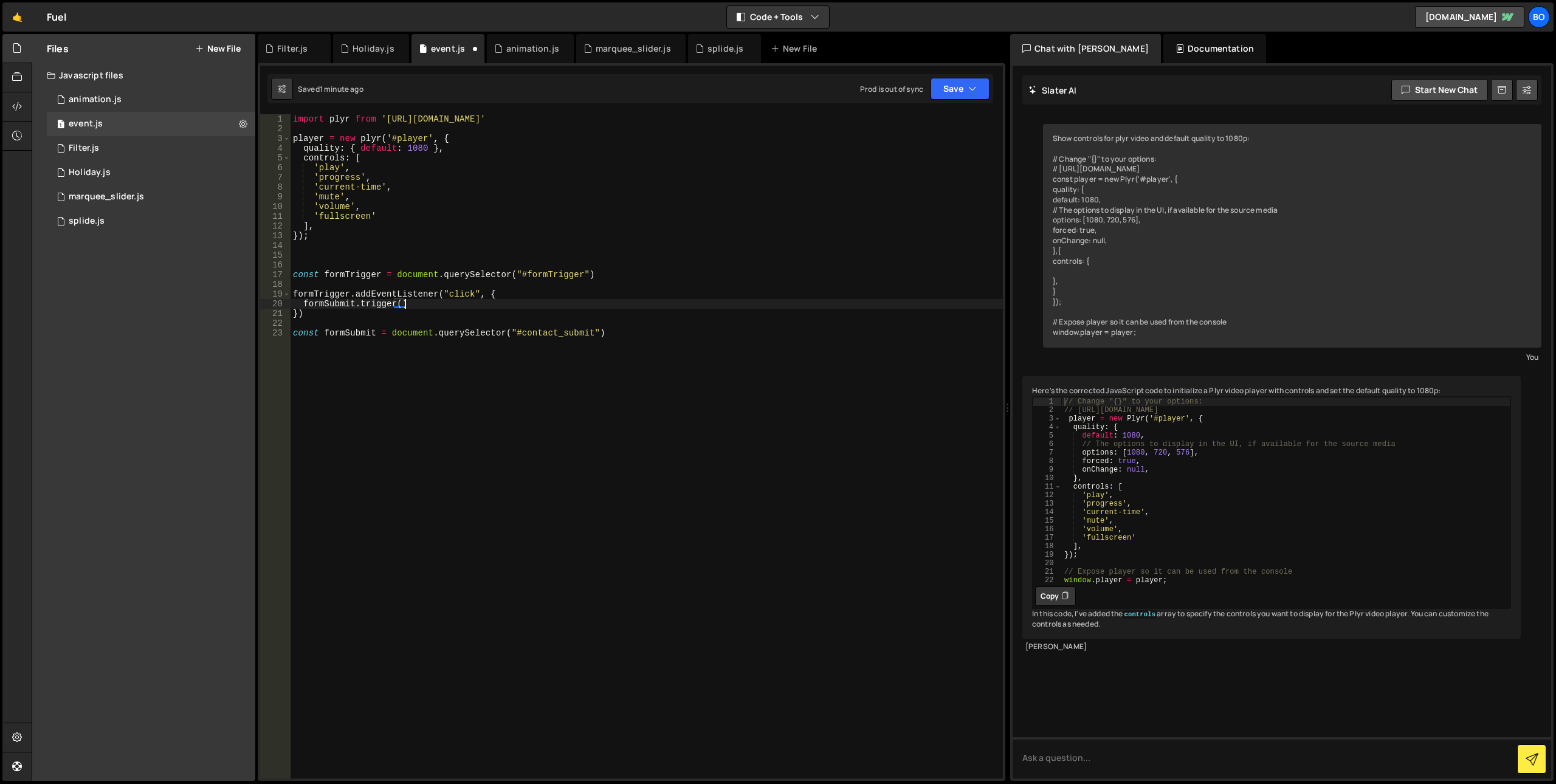
scroll to position [0, 7]
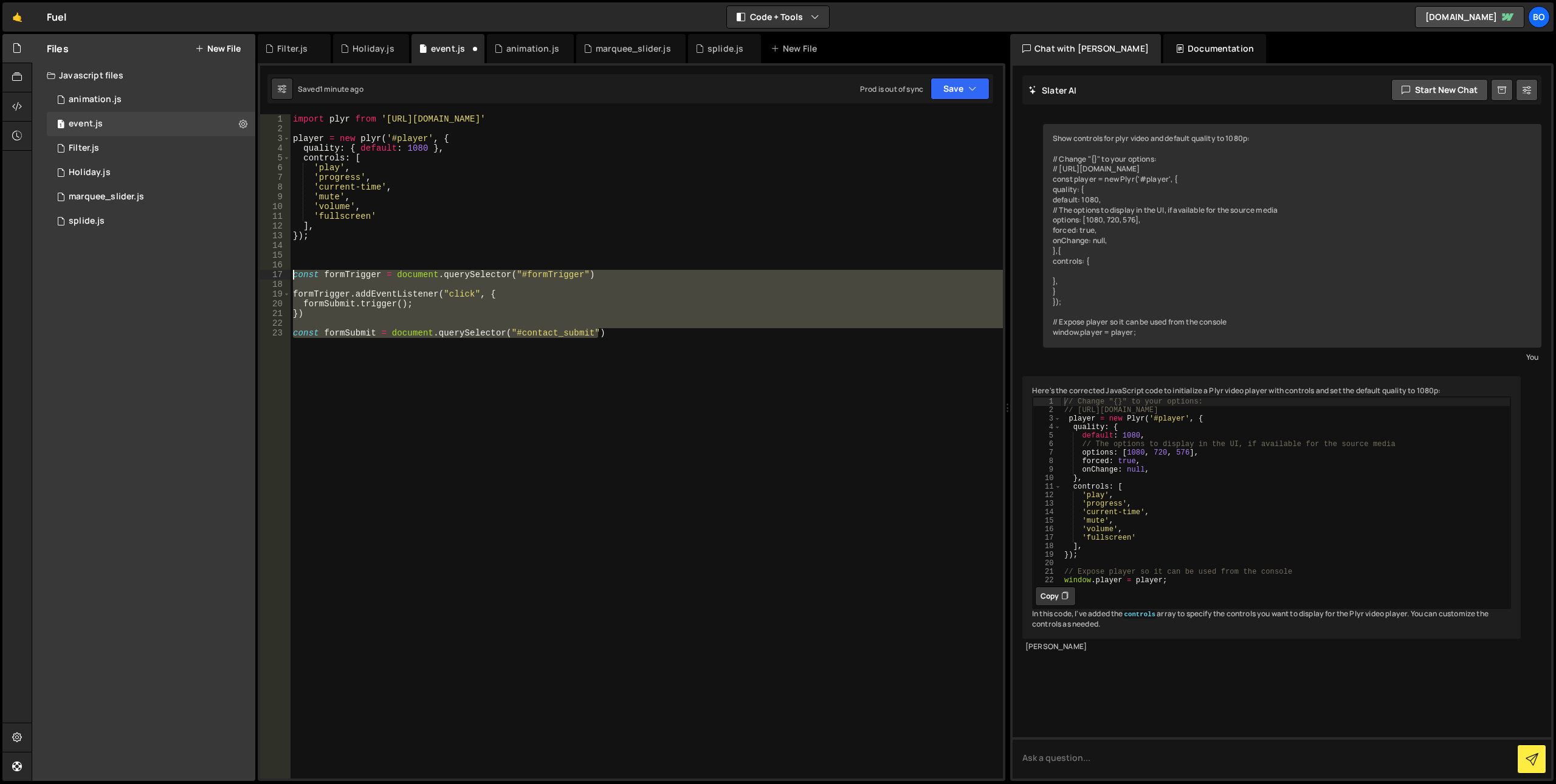
drag, startPoint x: 619, startPoint y: 341, endPoint x: 274, endPoint y: 274, distance: 351.4
click at [274, 274] on div "formSubmit.trigger(); 1 2 3 4 5 6 7 8 9 10 11 12 13 14 15 16 17 18 19 20 21 22 …" at bounding box center [631, 447] width 743 height 664
type textarea "const formTrigger = document.querySelector("#formTrigger")"
click at [1204, 752] on textarea at bounding box center [1281, 757] width 539 height 41
paste textarea "const formTrigger = document.querySelector("#formTrigger") formTrigger.addEvent…"
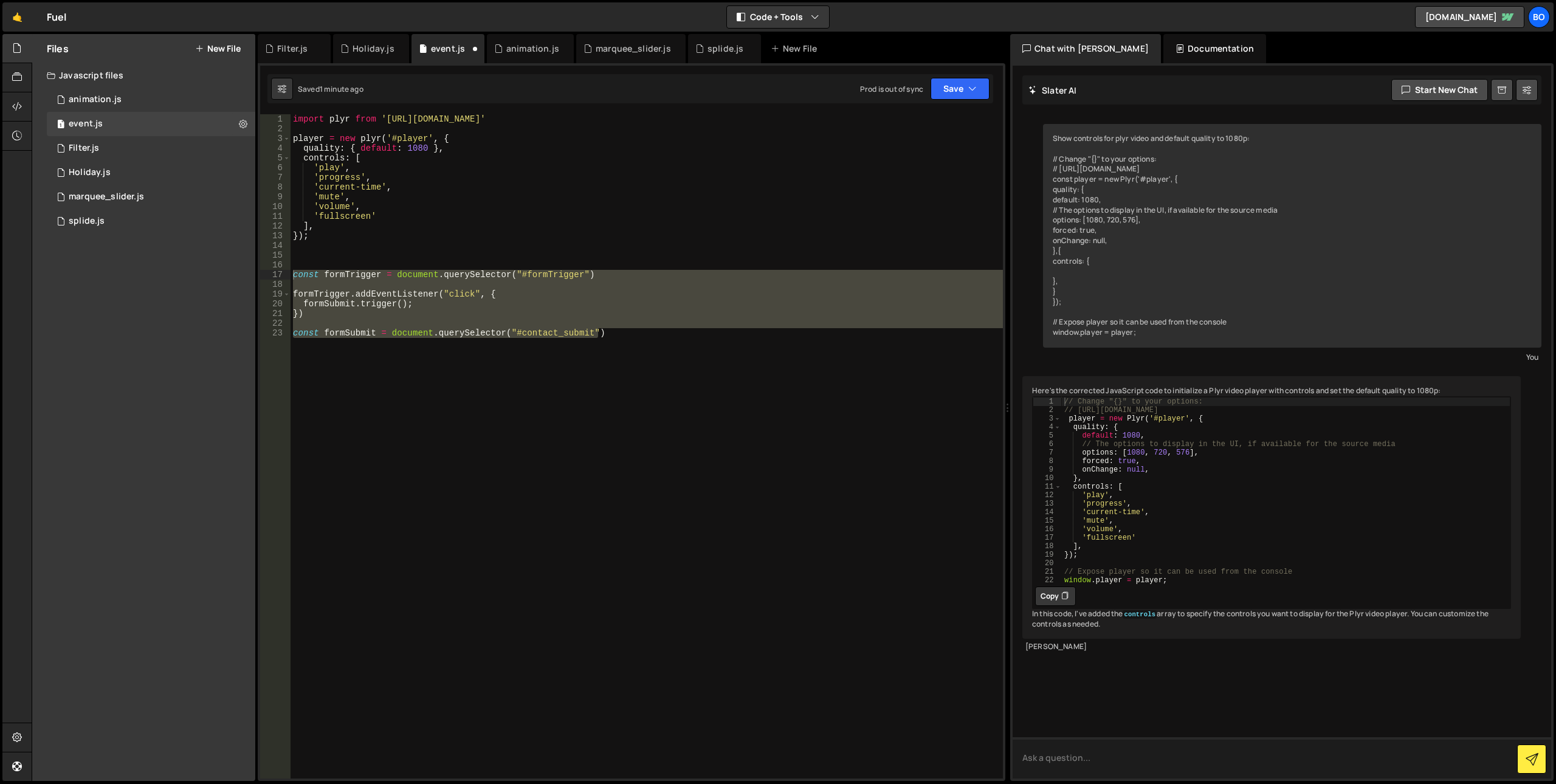
type textarea "const formTrigger = document.querySelector("#formTrigger") formTrigger.addEvent…"
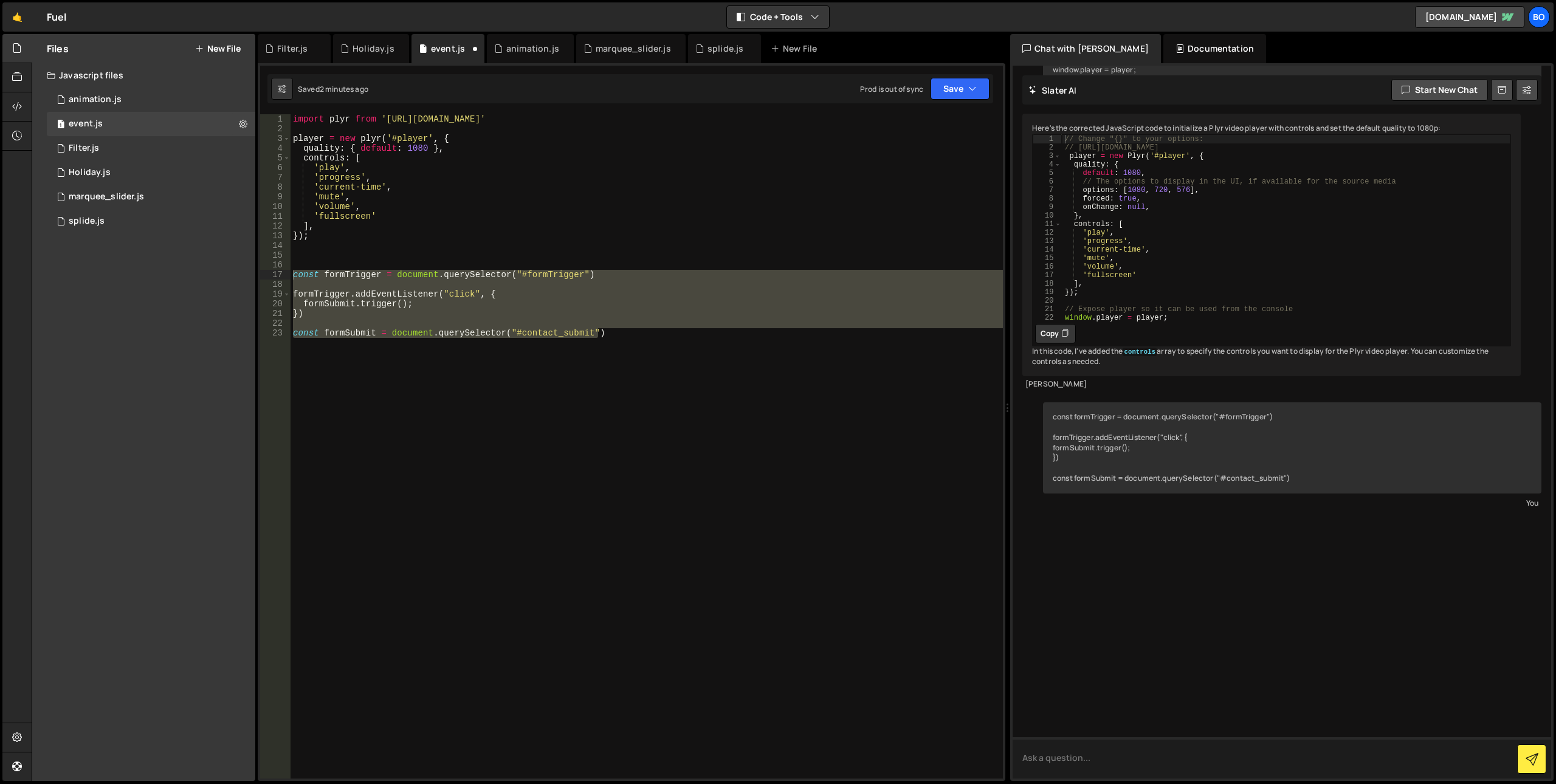
scroll to position [356, 0]
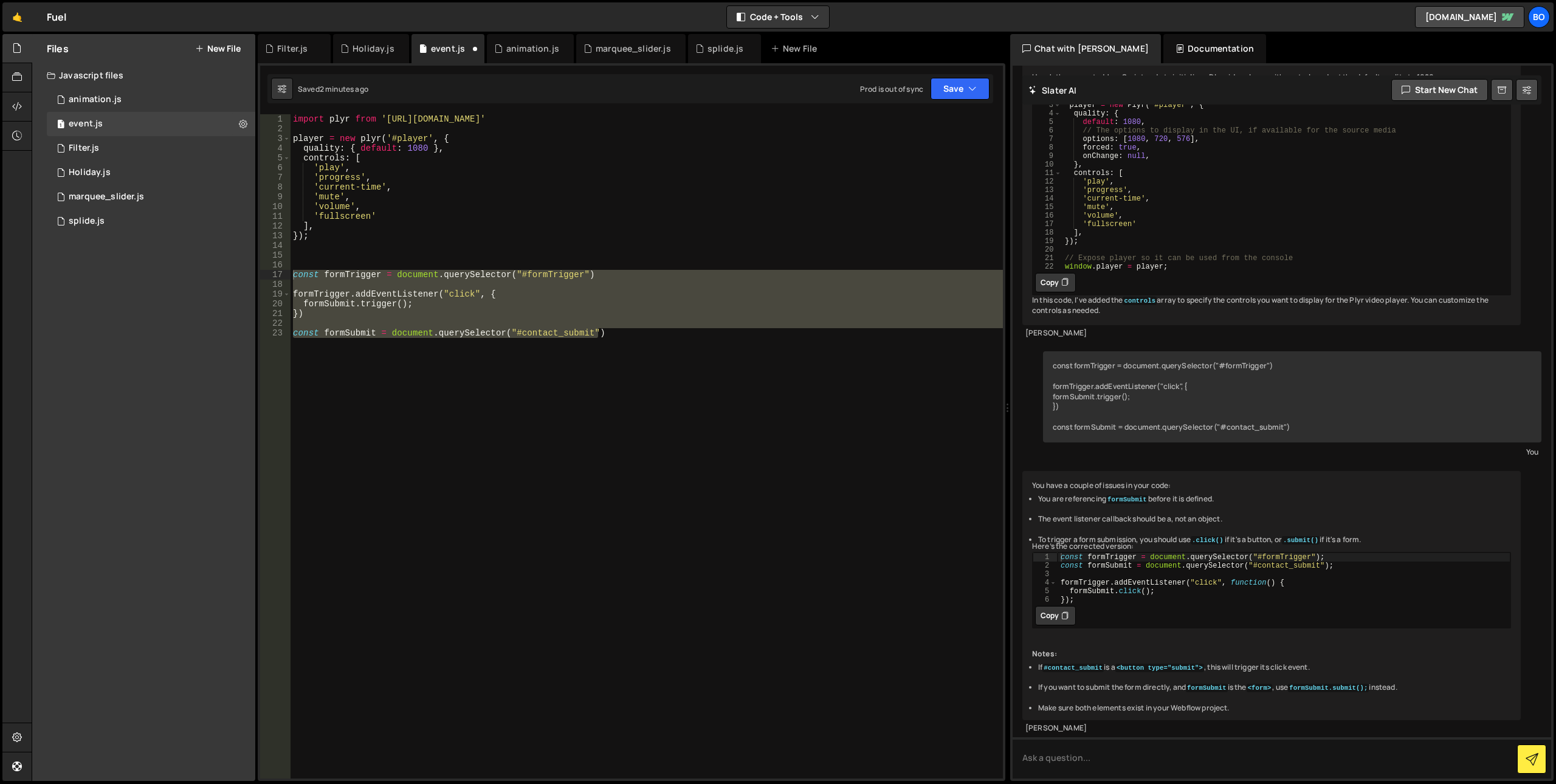
click at [1065, 621] on icon at bounding box center [1065, 615] width 7 height 12
click at [683, 432] on div "import plyr from '[URL][DOMAIN_NAME]' player = new plyr ( '#player' , { quality…" at bounding box center [647, 447] width 713 height 664
drag, startPoint x: 677, startPoint y: 433, endPoint x: 262, endPoint y: 272, distance: 445.1
click at [262, 272] on div "const formSubmit = document.querySelector("#contact_submit") [PHONE_NUMBER] [PH…" at bounding box center [631, 447] width 743 height 664
paste textarea "});"
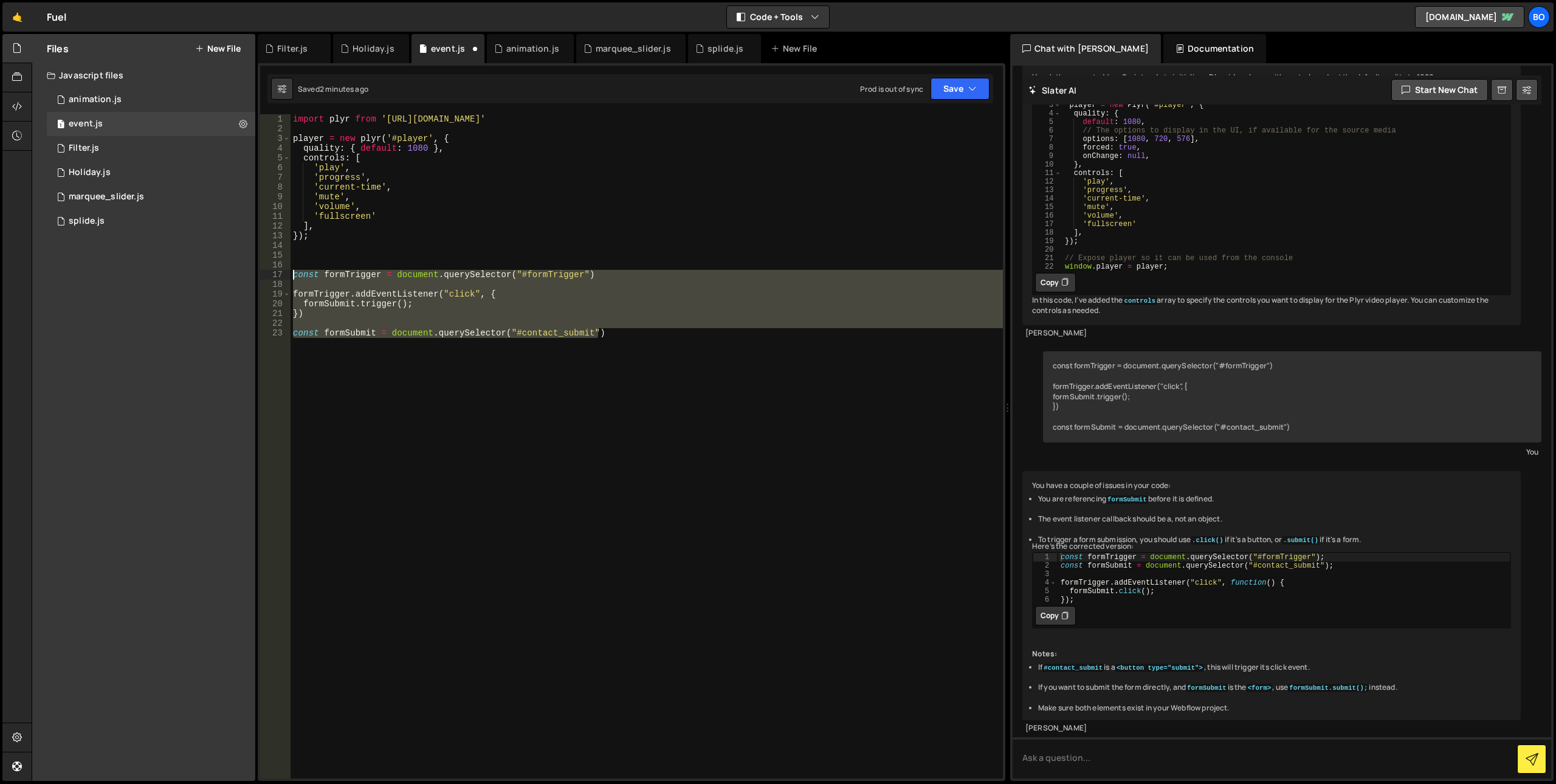
type textarea "});"
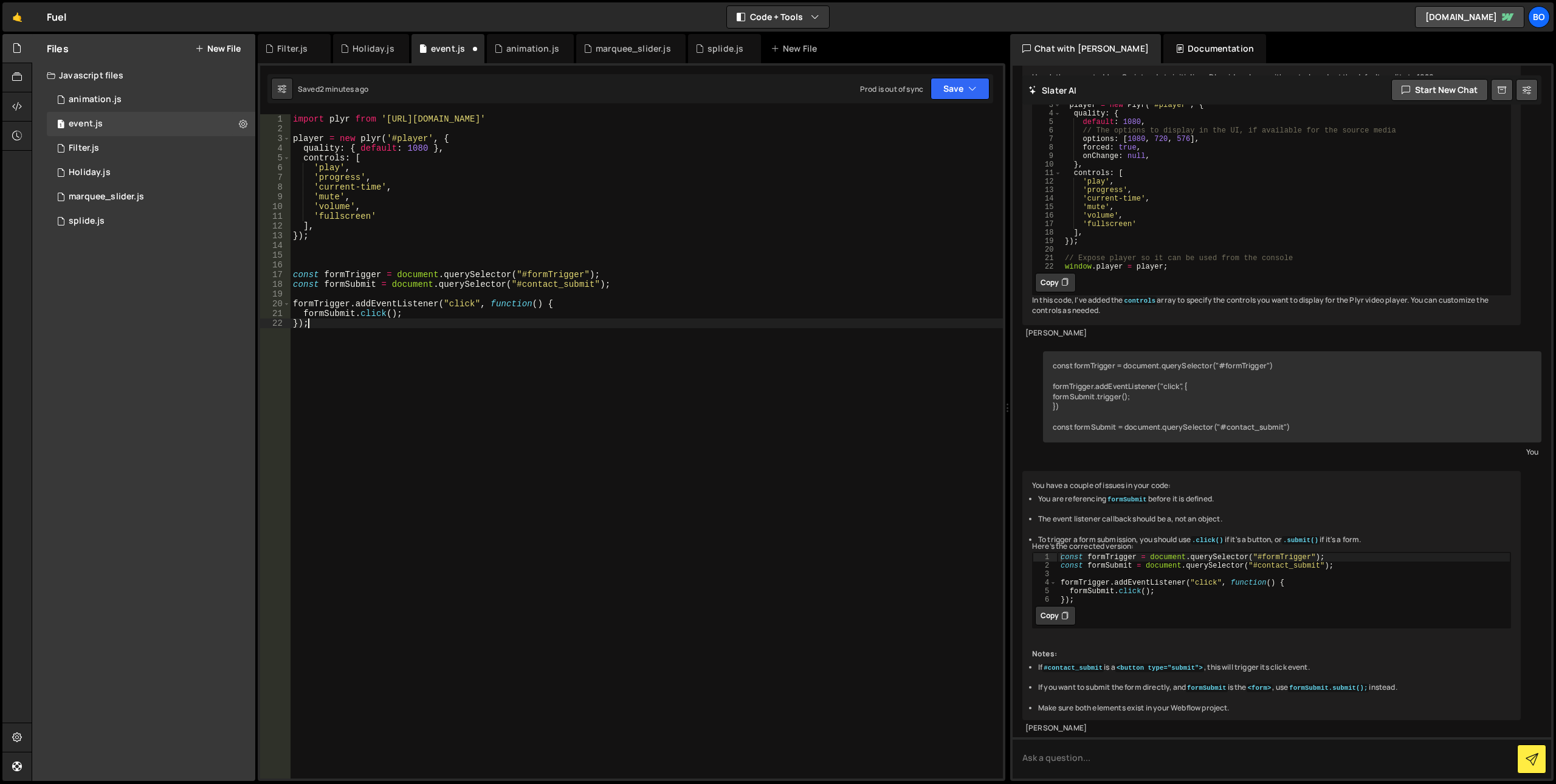
scroll to position [0, 0]
drag, startPoint x: 338, startPoint y: 136, endPoint x: 274, endPoint y: 142, distance: 64.3
click at [274, 142] on div "1 2 3 4 5 6 7 8 9 10 11 12 13 14 15 16 17 18 19 20 21 import plyr from '[URL][D…" at bounding box center [631, 447] width 743 height 664
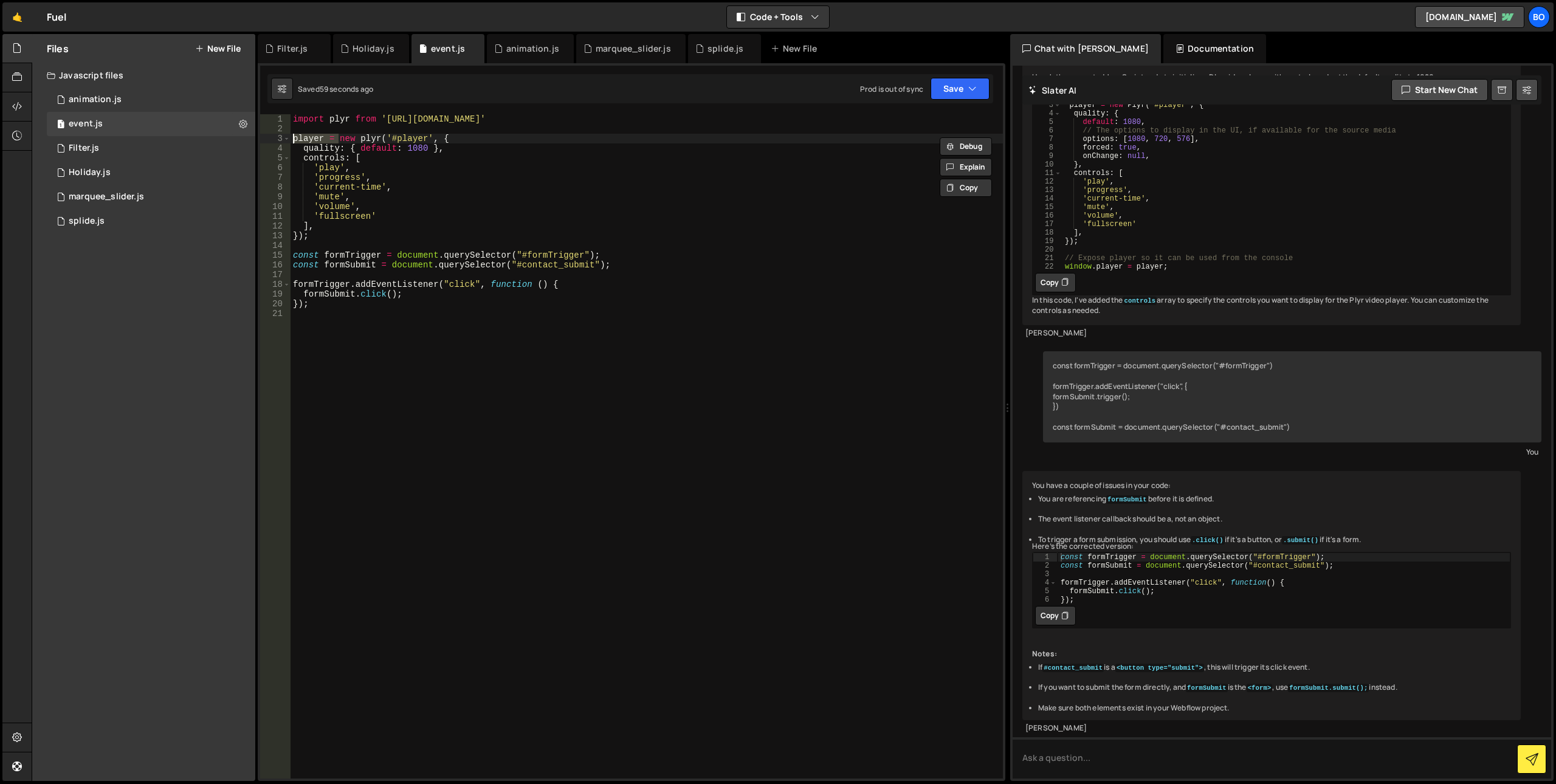
type textarea "new plyr('#player', {"
